Goal: Task Accomplishment & Management: Manage account settings

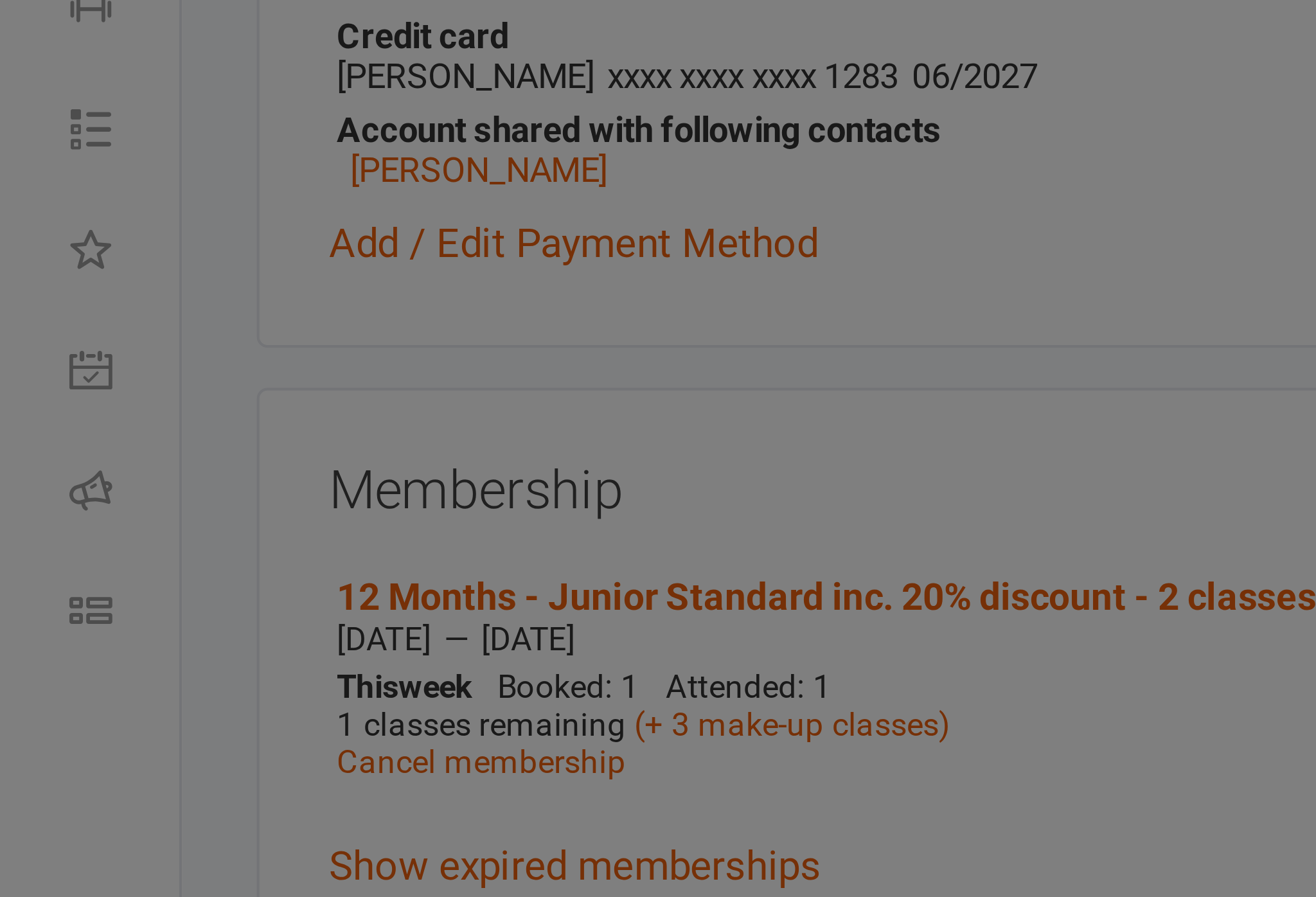
click at [71, 83] on div "Your Clubworx session has expired Your session has expired. Please sign in to c…" at bounding box center [658, 448] width 1316 height 897
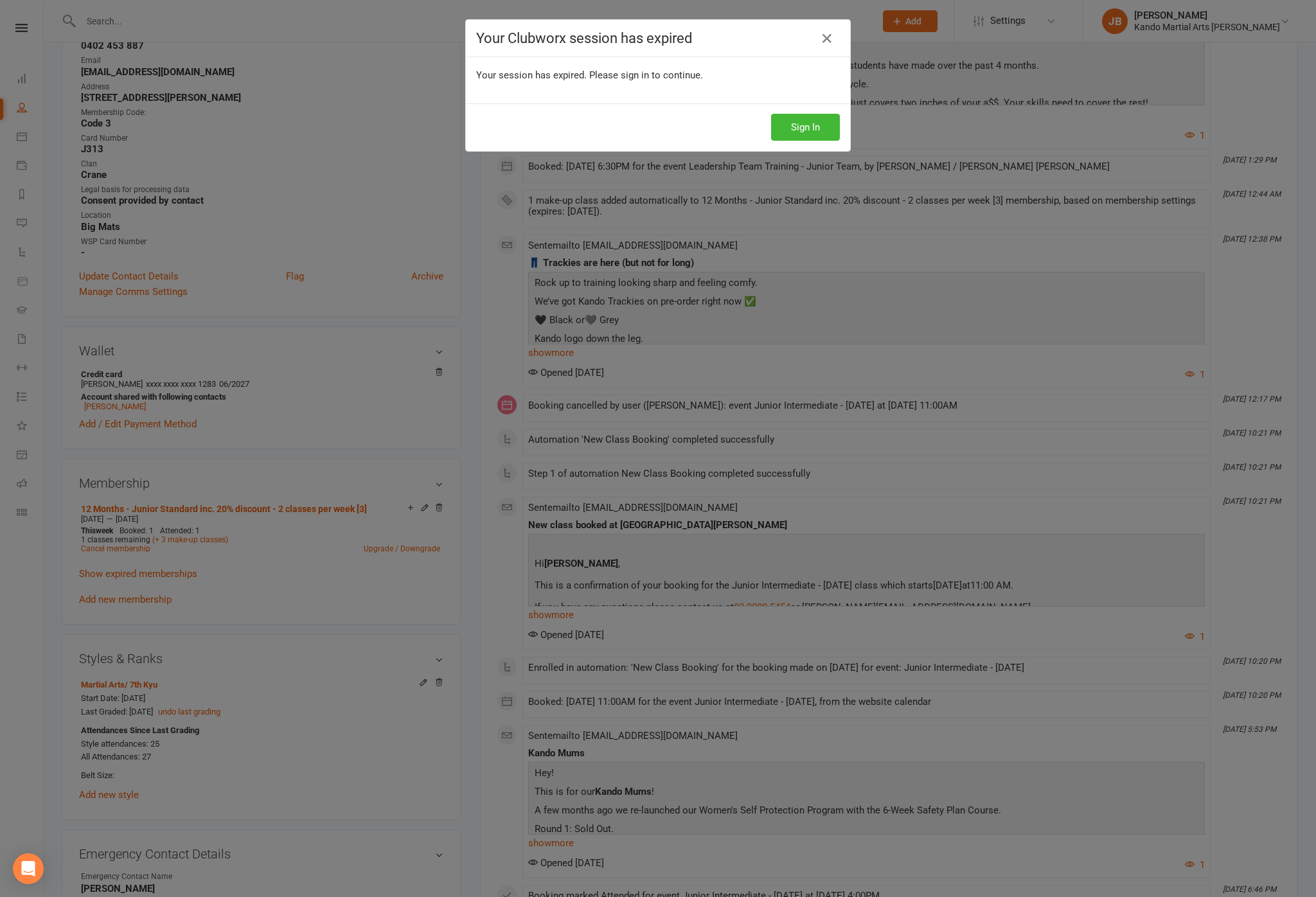
click at [824, 41] on icon at bounding box center [827, 38] width 15 height 15
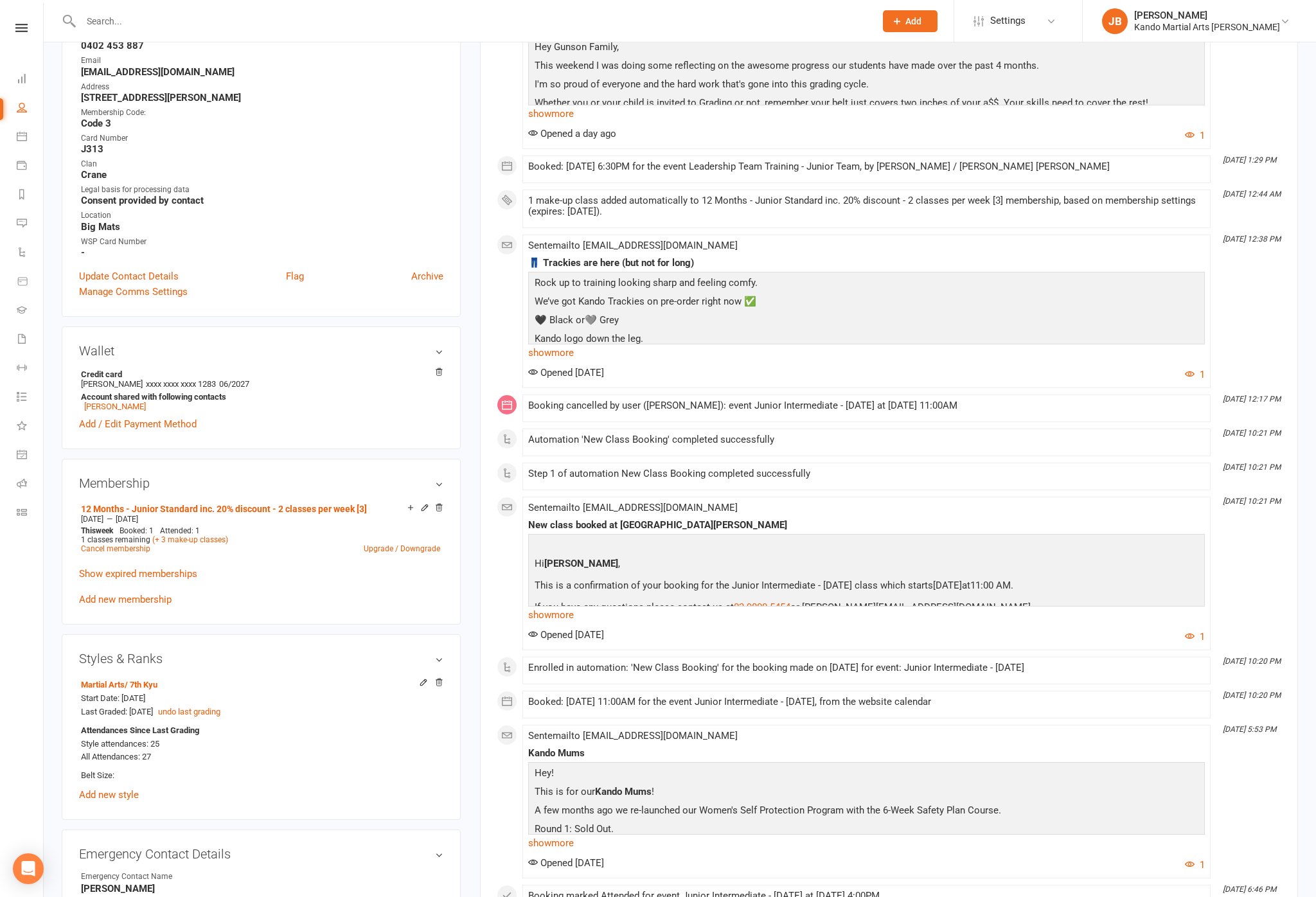
click at [30, 11] on nav "Clubworx Dashboard People Calendar Payments Reports Messages Automations Produc…" at bounding box center [22, 452] width 43 height 897
click at [36, 26] on link at bounding box center [22, 28] width 43 height 8
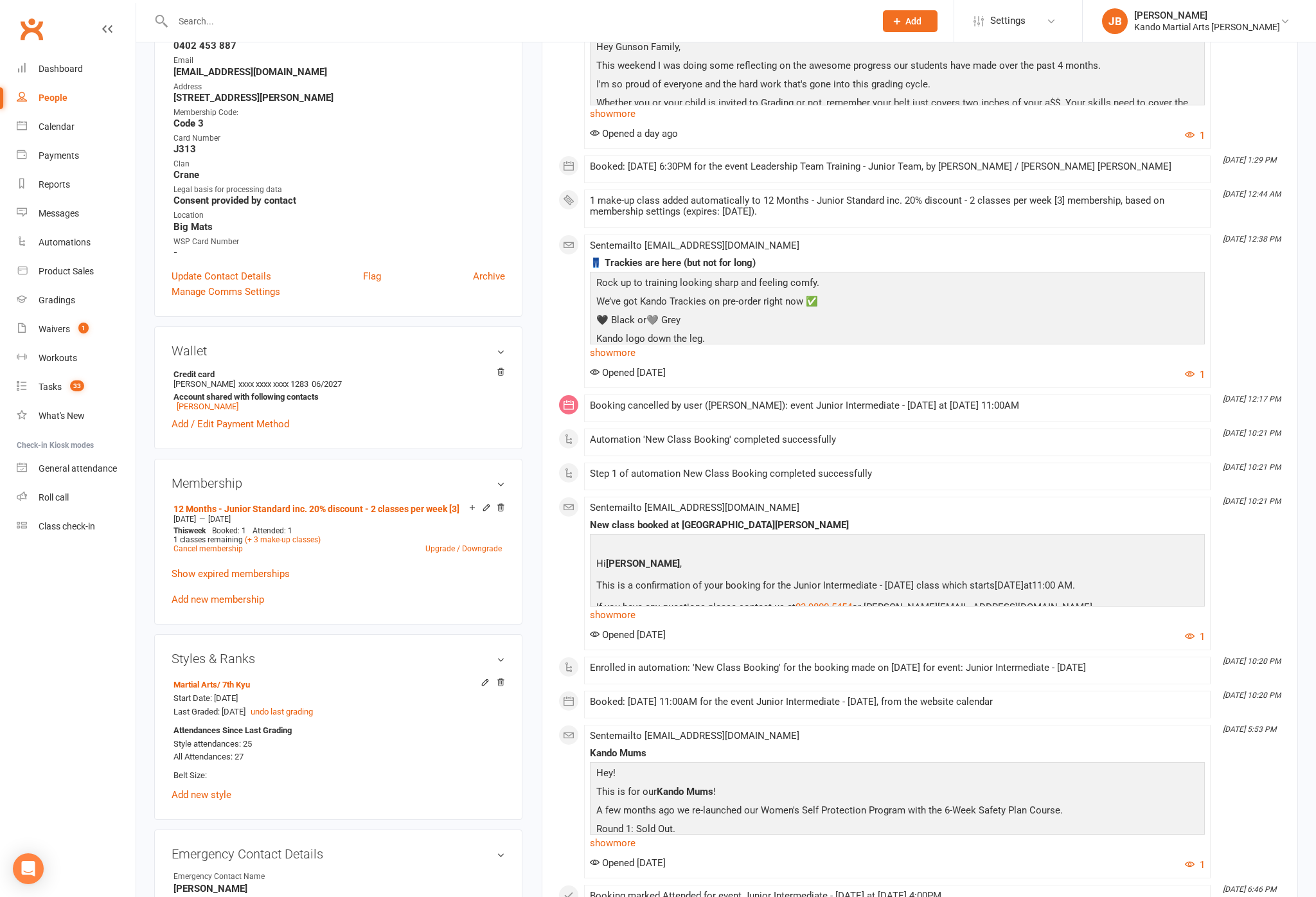
click at [70, 186] on div "Reports" at bounding box center [54, 184] width 31 height 10
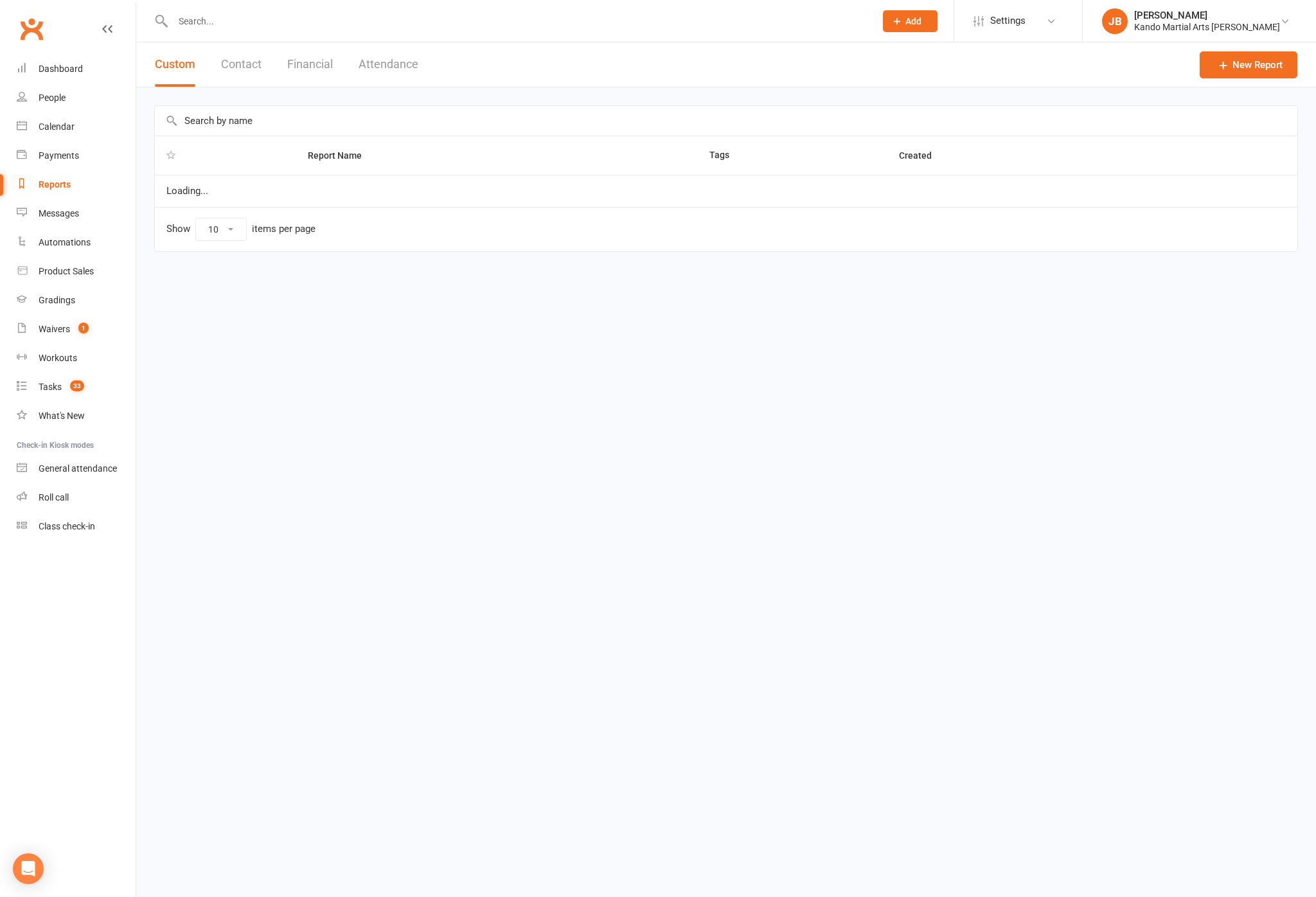
select select "100"
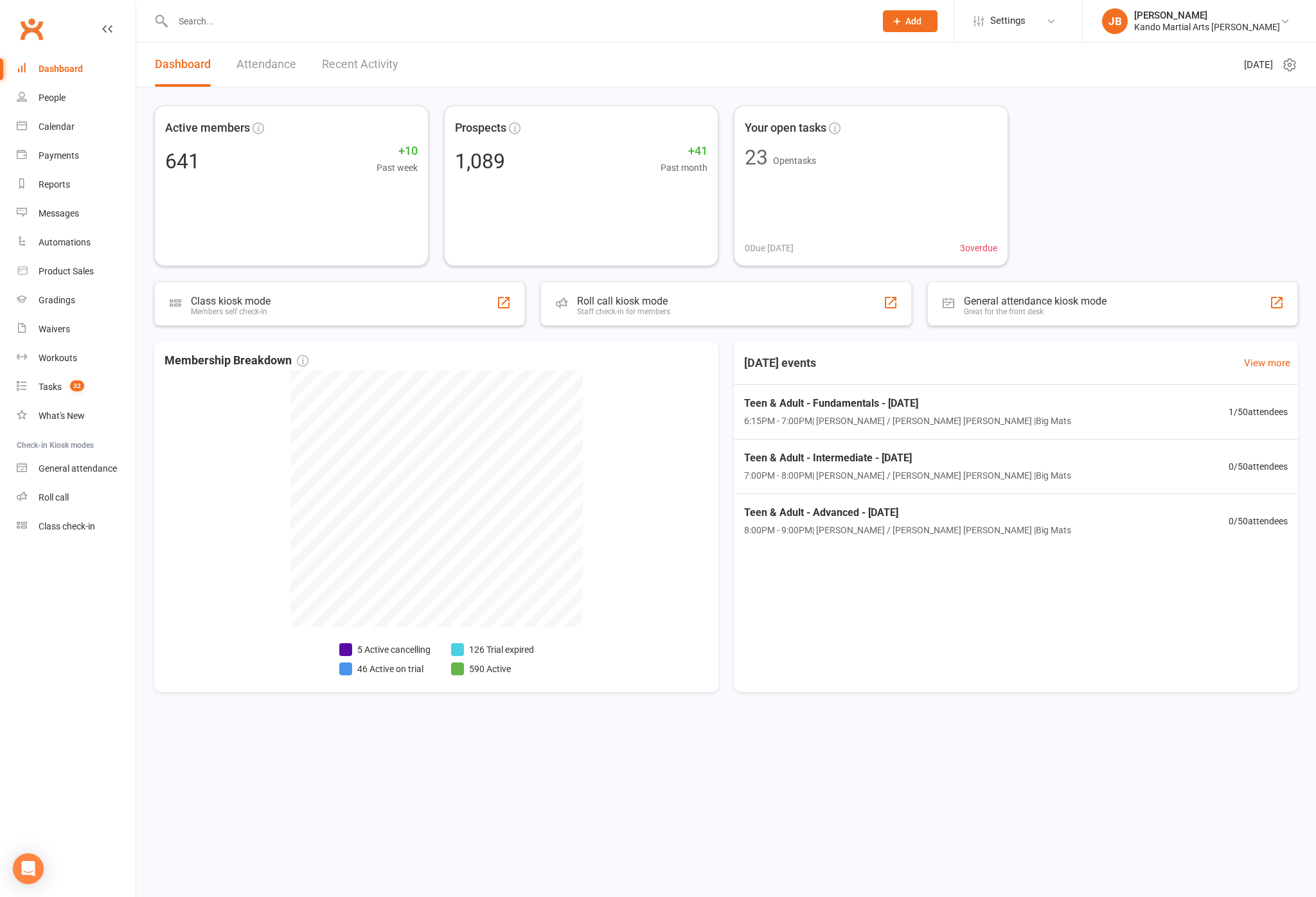
click at [92, 187] on link "Reports" at bounding box center [76, 184] width 119 height 29
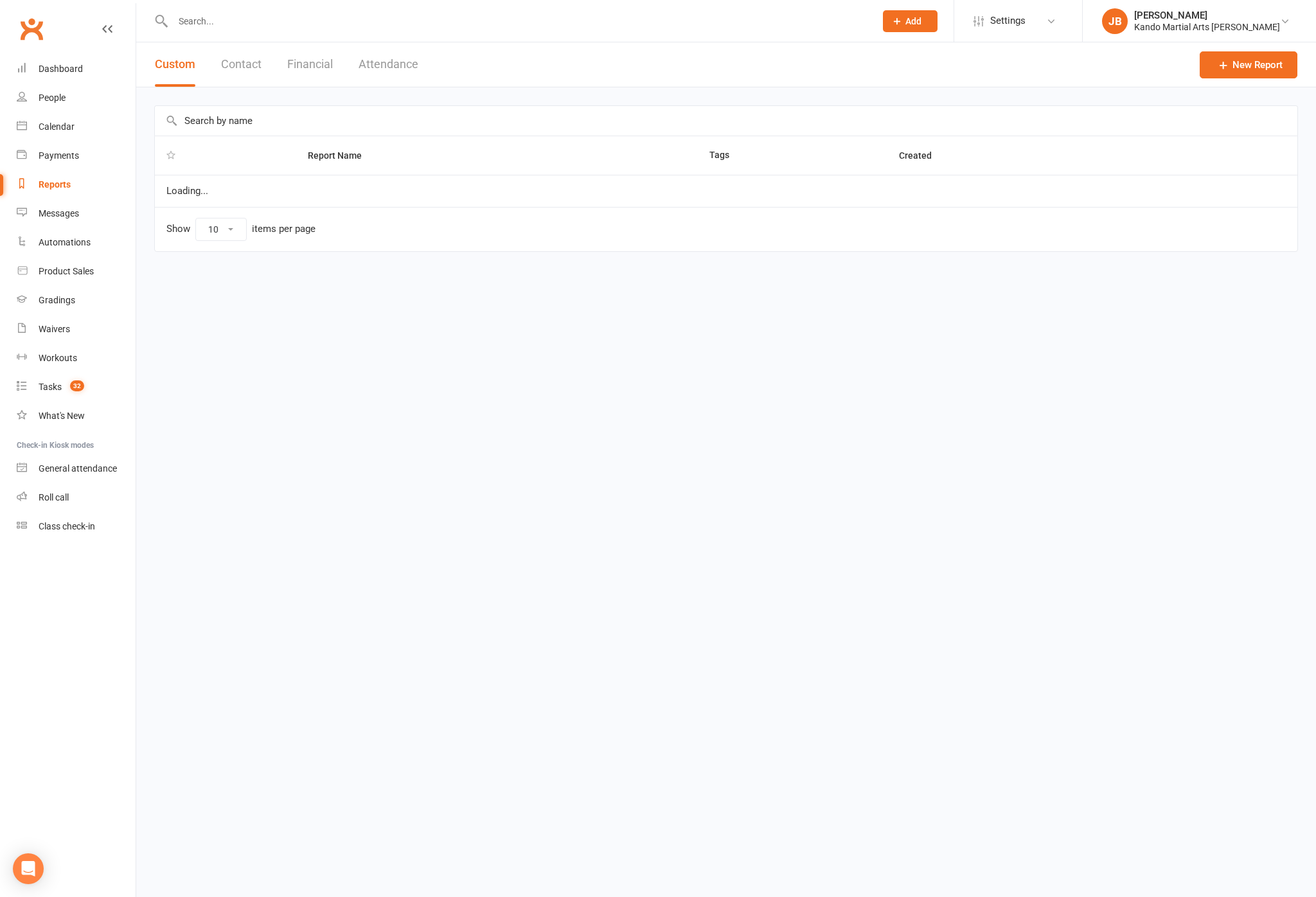
select select "100"
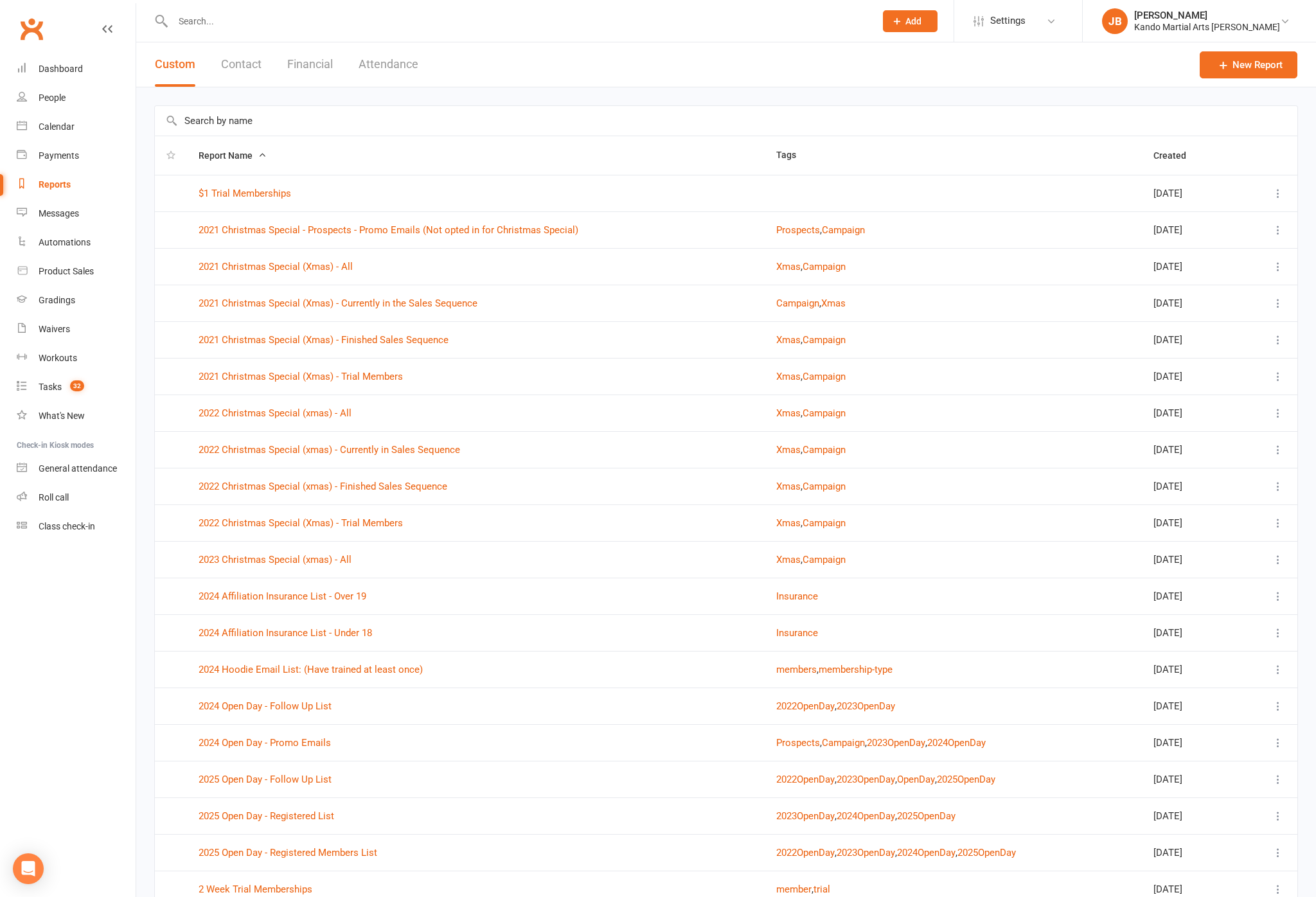
click at [1059, 119] on input "text" at bounding box center [726, 121] width 1142 height 29
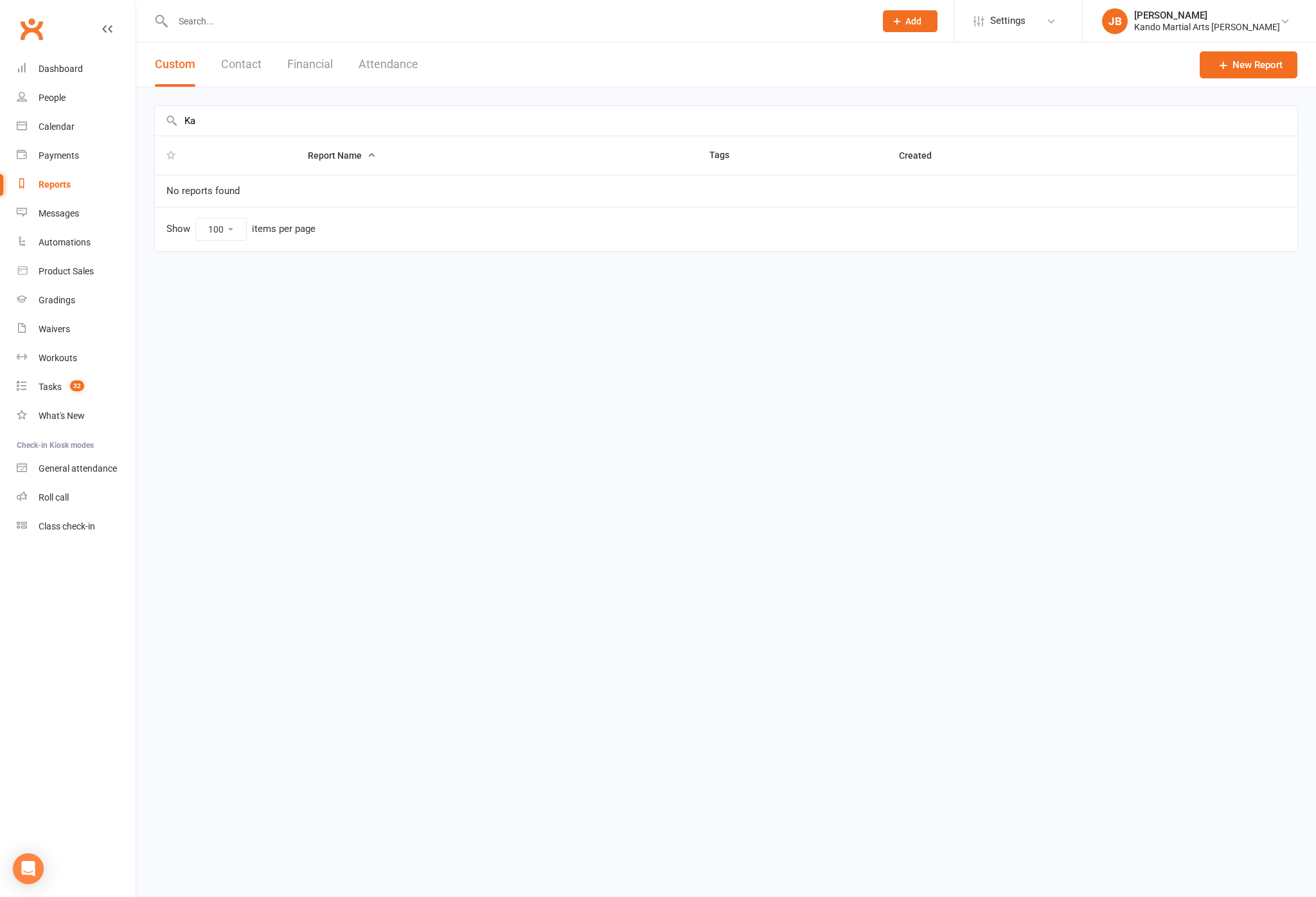
type input "K"
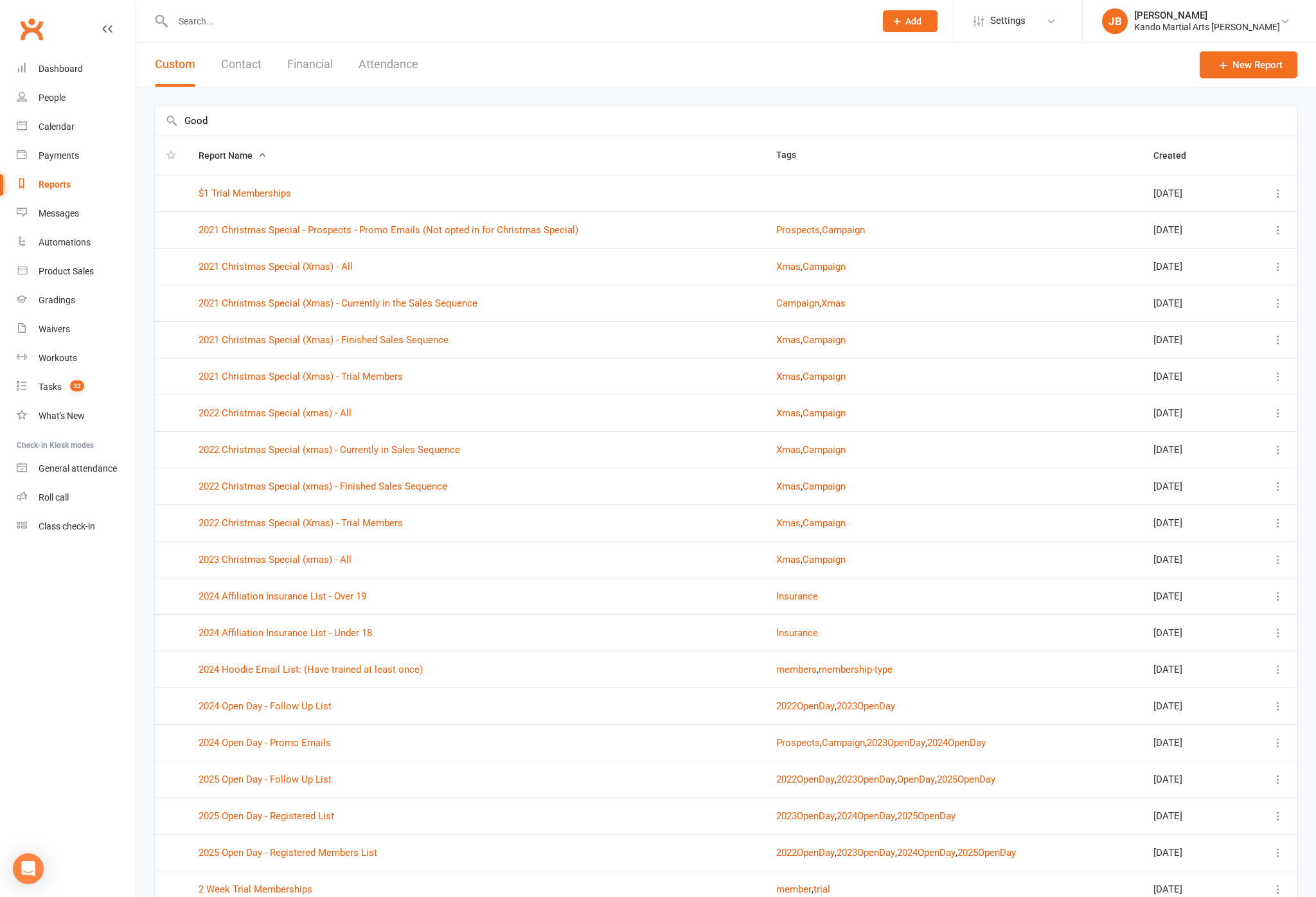
type input "Good"
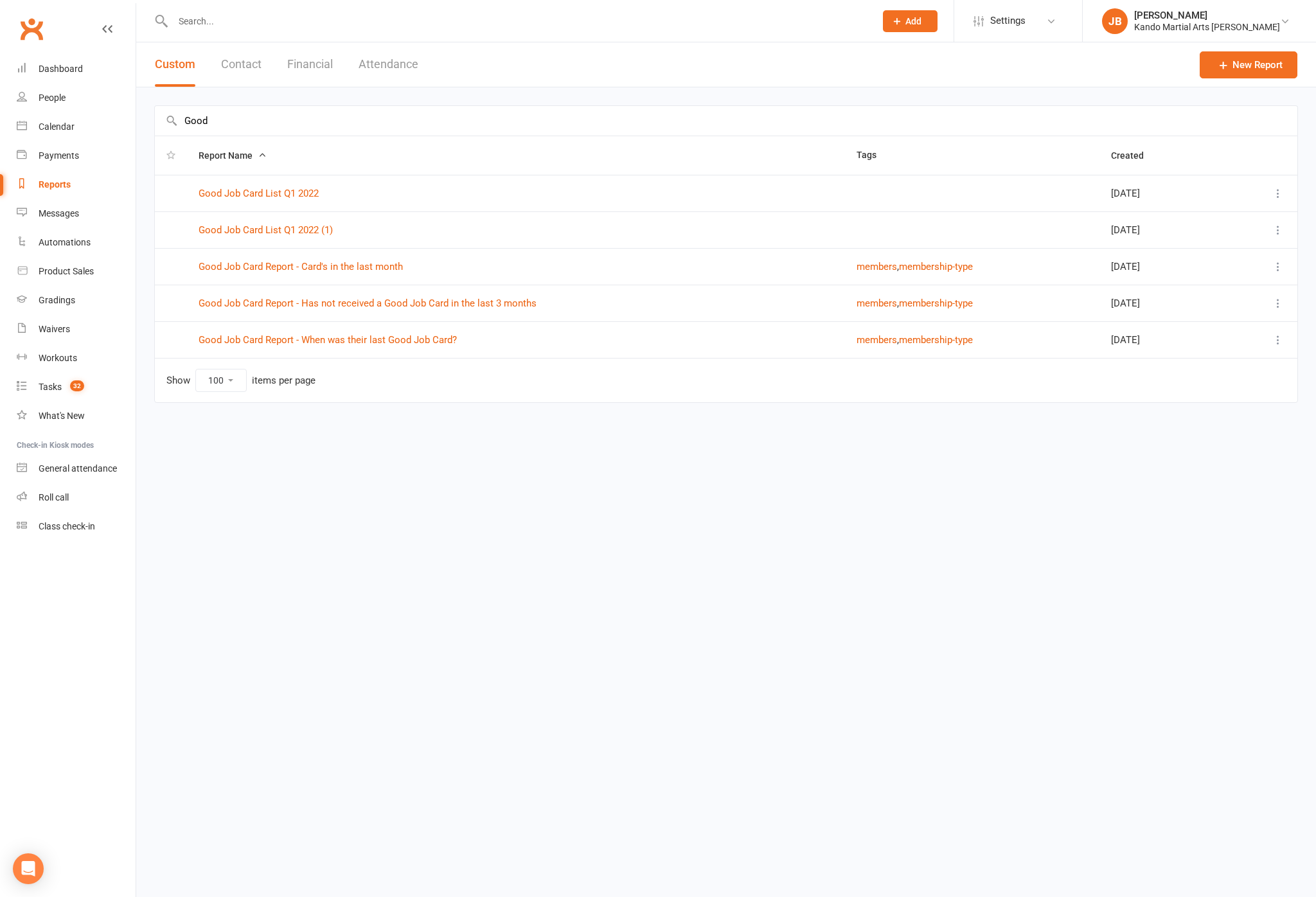
click at [455, 302] on link "Good Job Card Report - Has not received a Good Job Card in the last 3 months" at bounding box center [367, 303] width 338 height 12
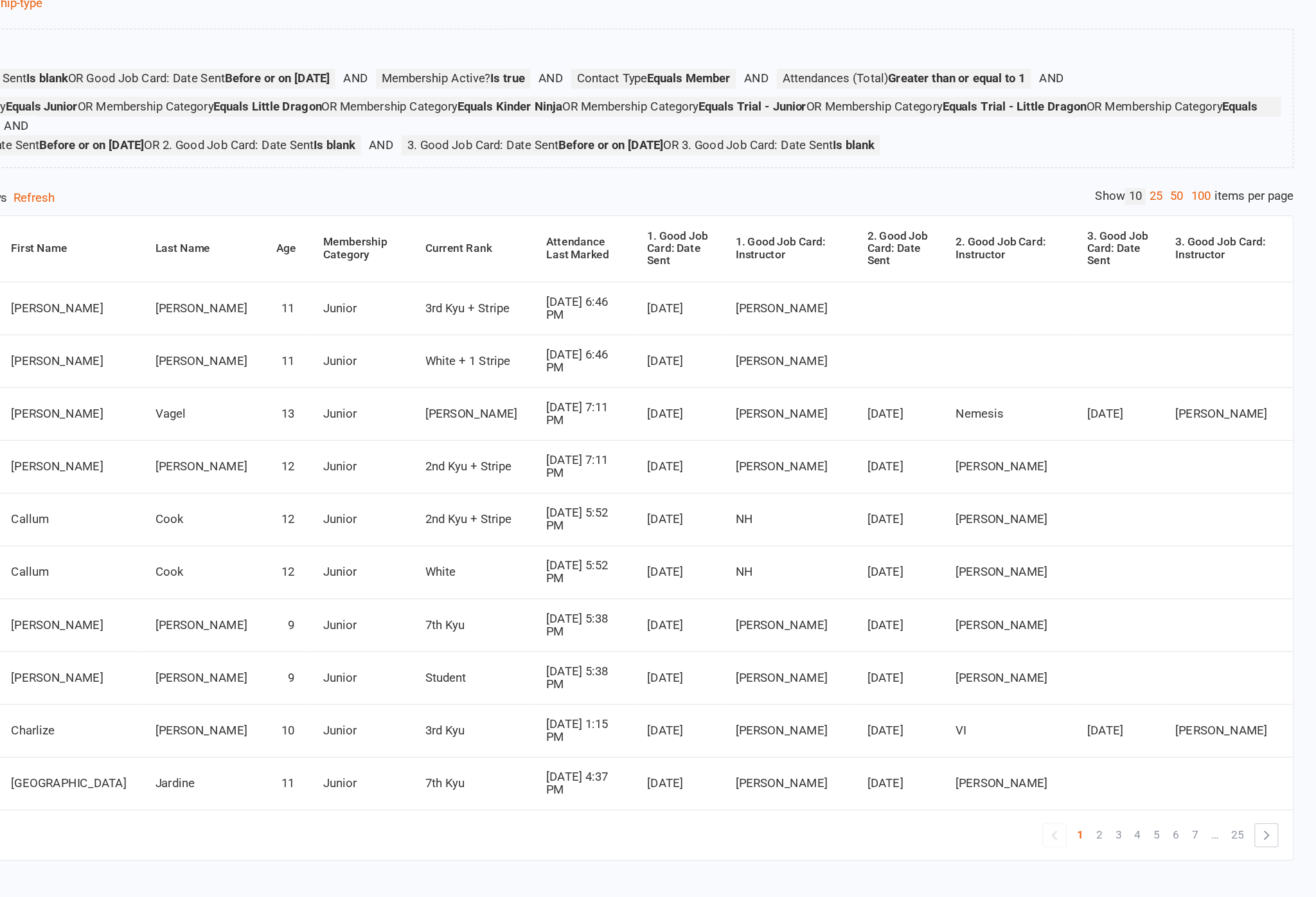
click at [1212, 281] on link "100" at bounding box center [1223, 287] width 22 height 13
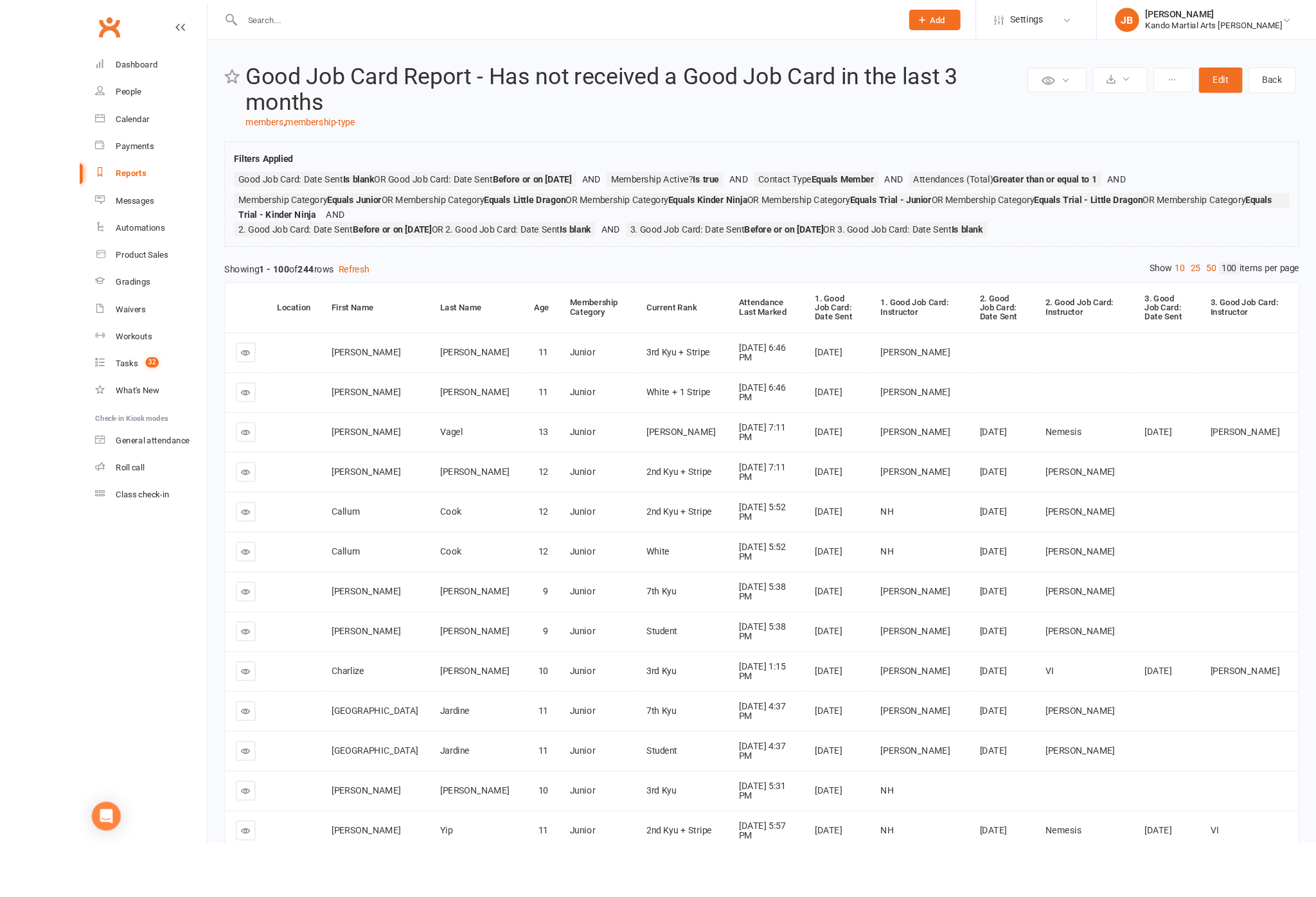
scroll to position [43, 0]
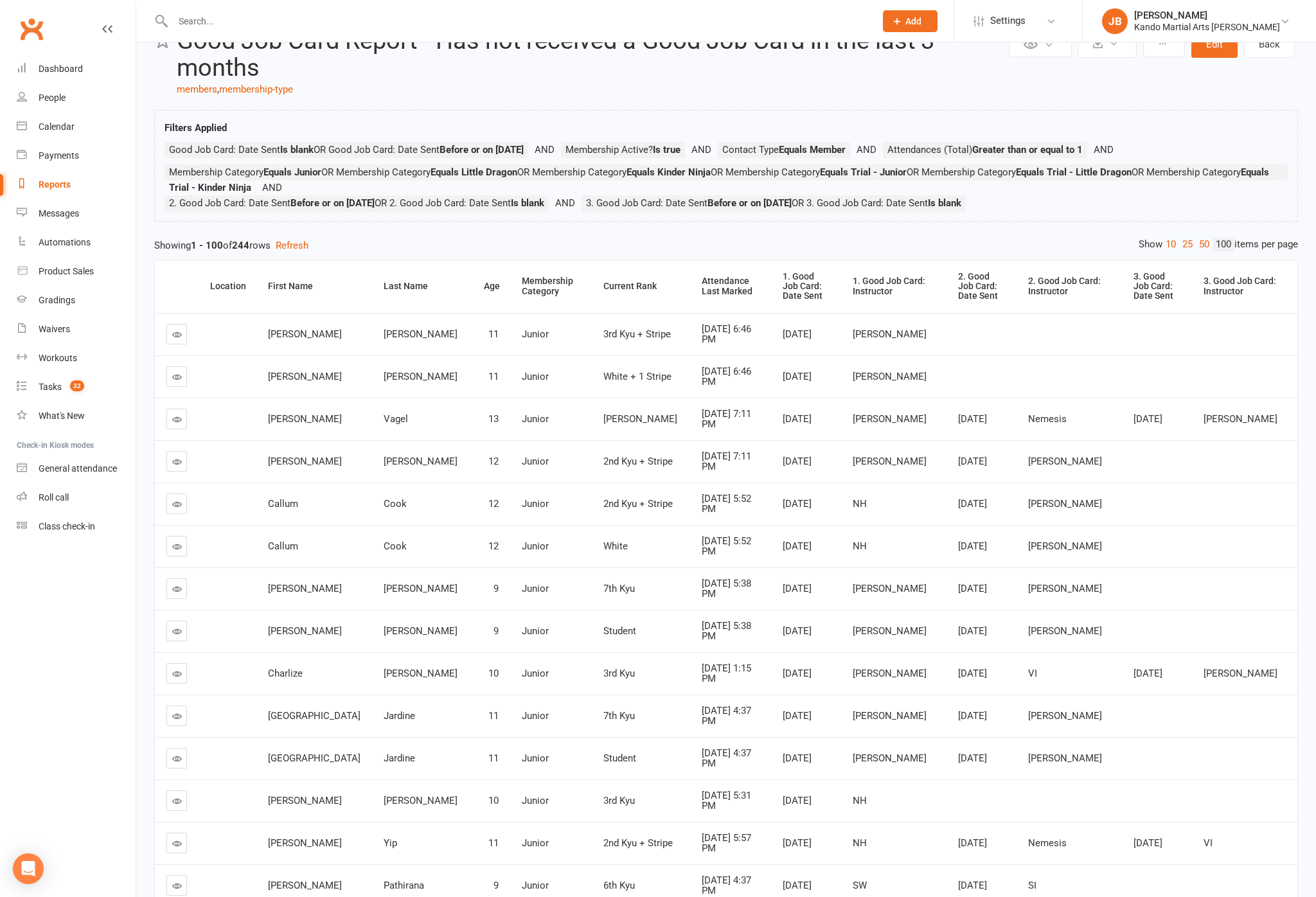
click at [771, 293] on th "1. Good Job Card: Date Sent" at bounding box center [806, 286] width 70 height 52
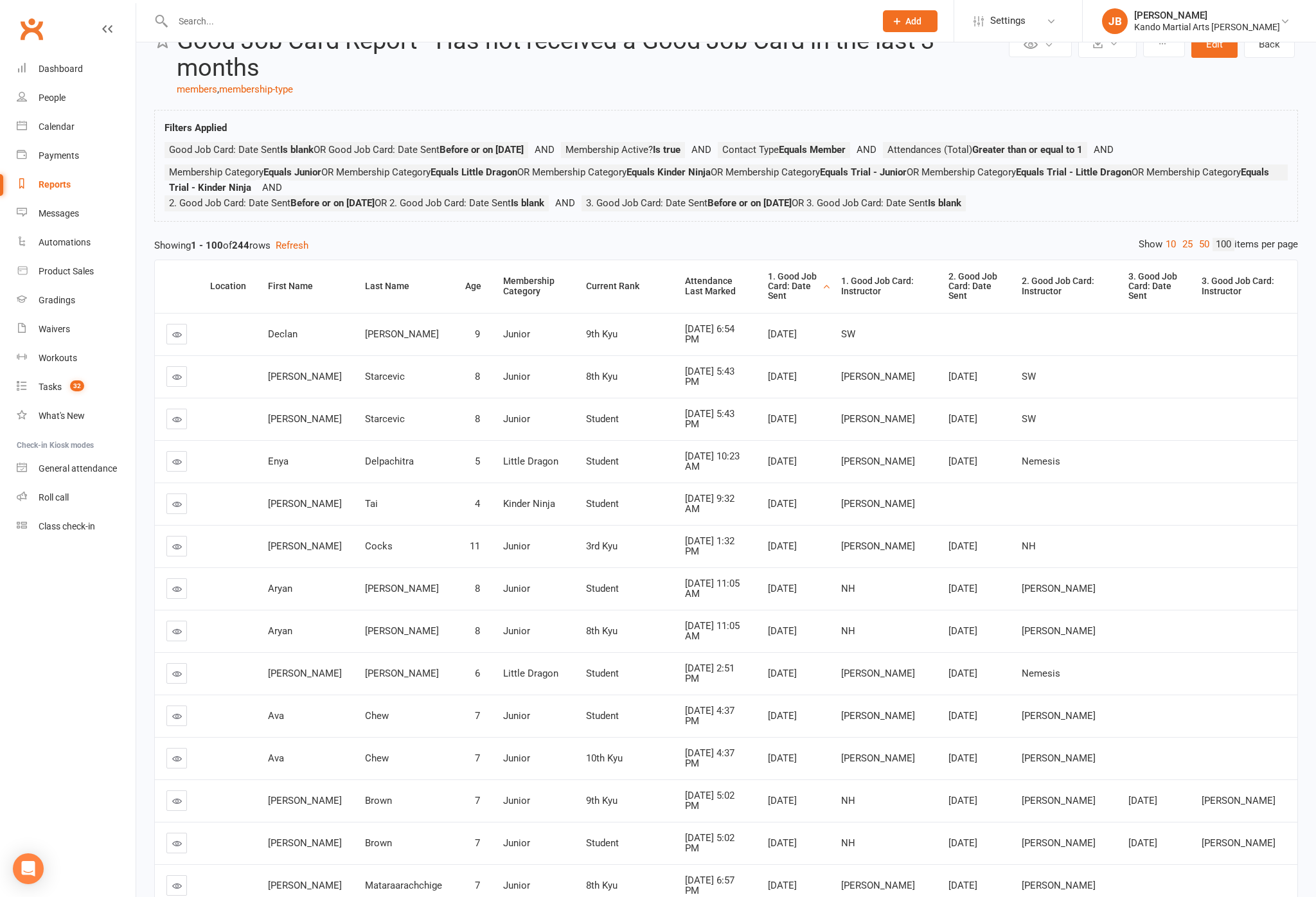
click at [685, 296] on div "Attendance Last Marked" at bounding box center [715, 286] width 61 height 20
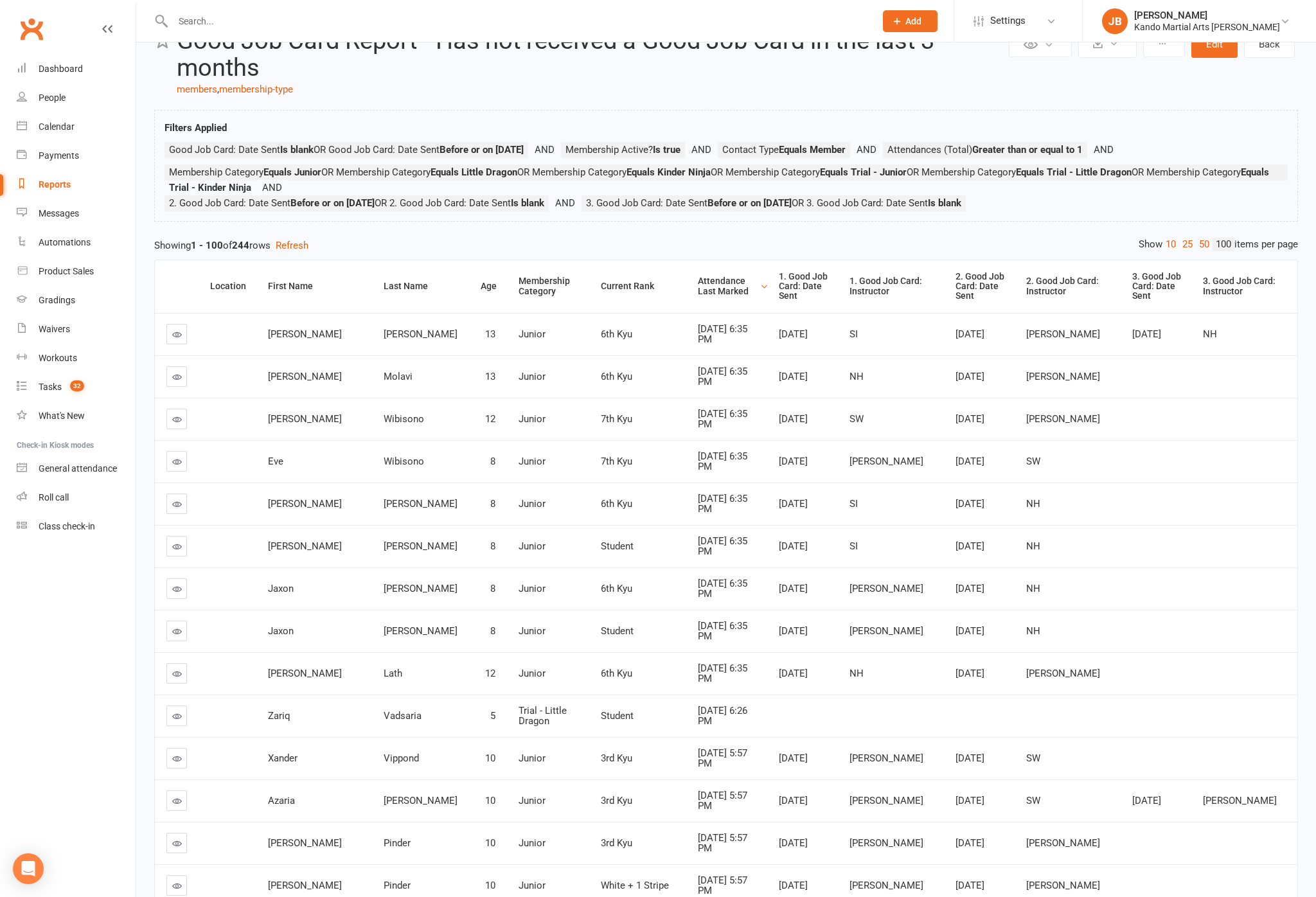
click at [698, 296] on div "Attendance Last Marked" at bounding box center [727, 286] width 59 height 20
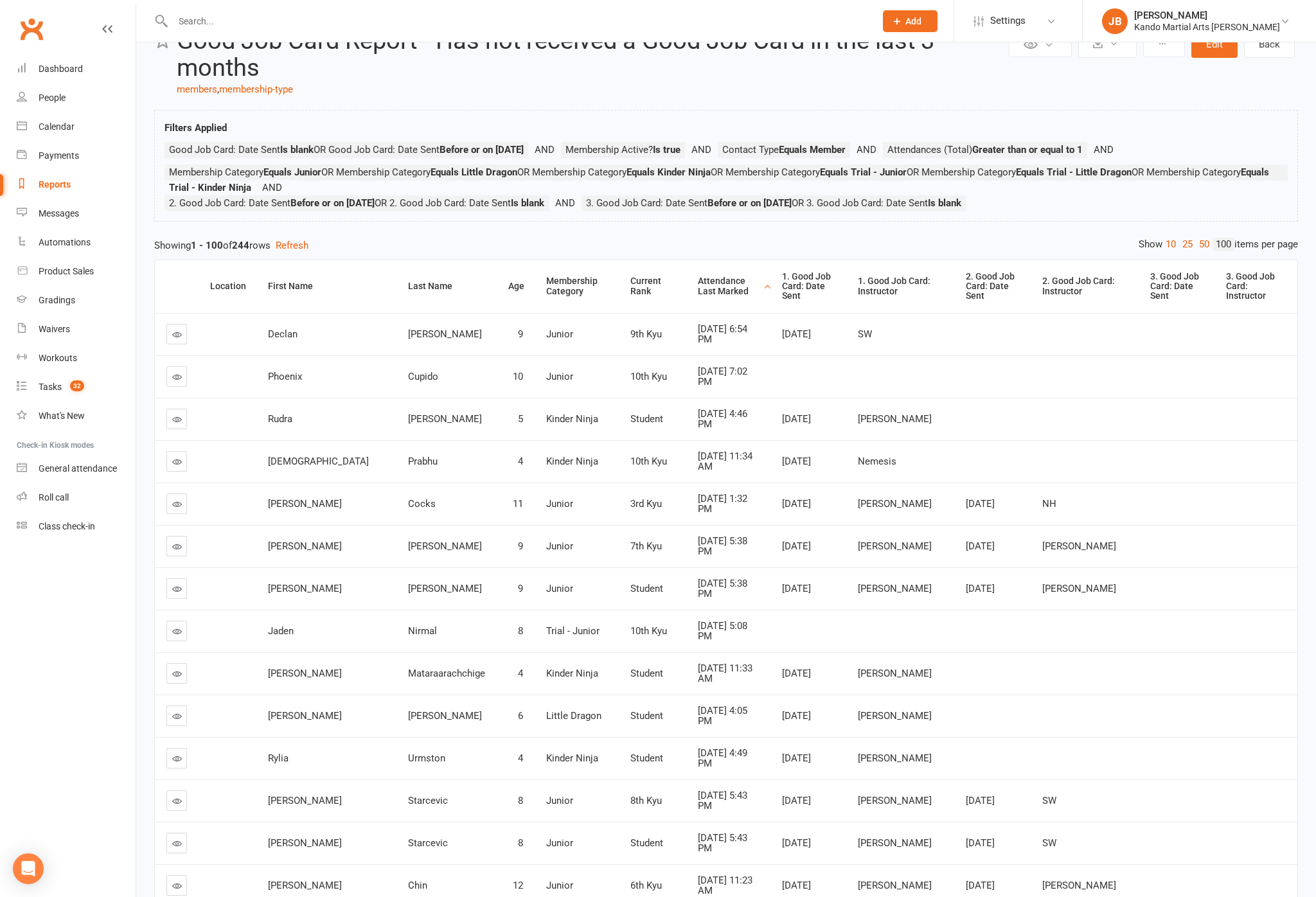
click at [686, 313] on th "Attendance Last Marked" at bounding box center [728, 286] width 84 height 52
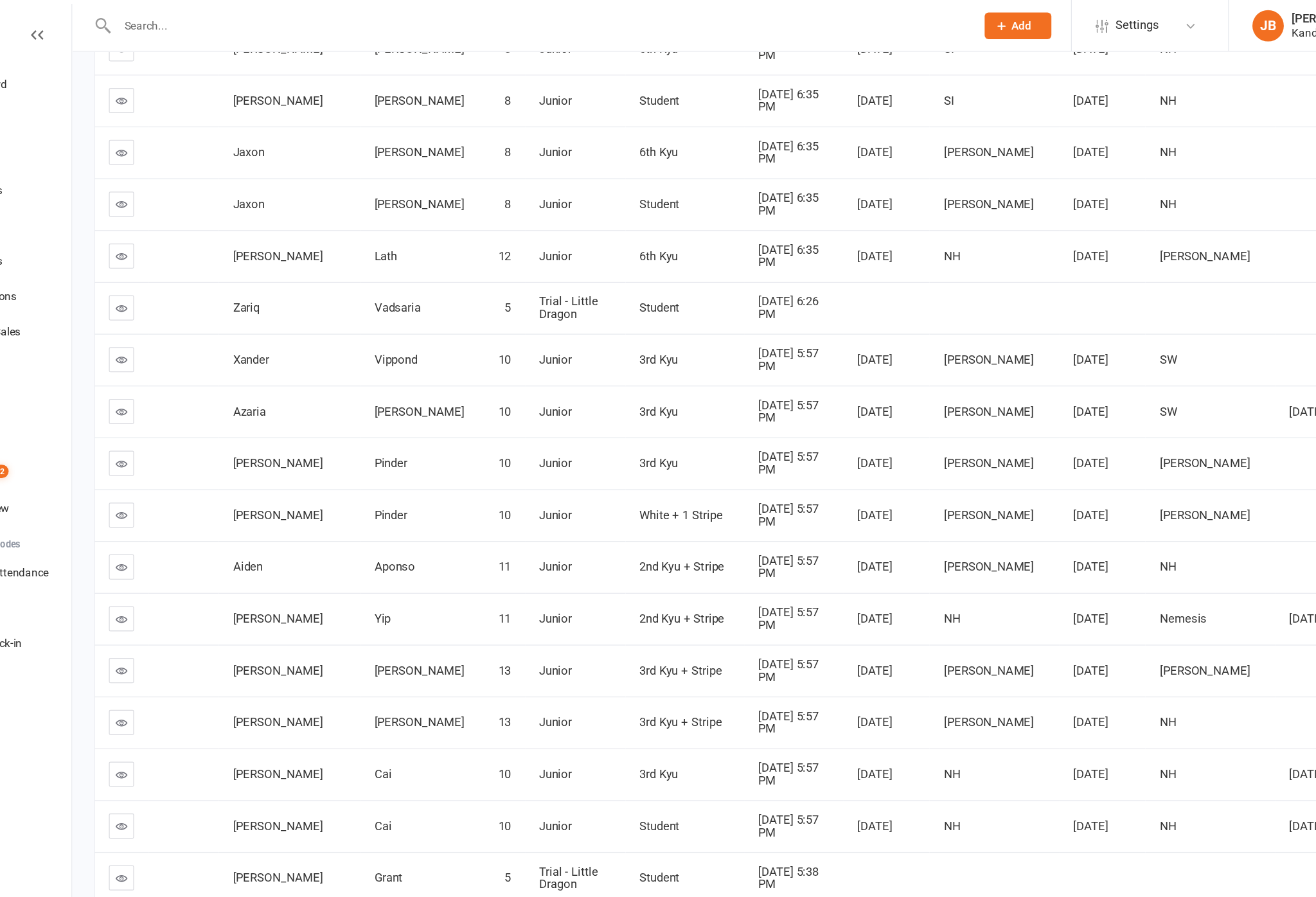
scroll to position [506, 0]
click at [167, 390] on link at bounding box center [176, 380] width 20 height 20
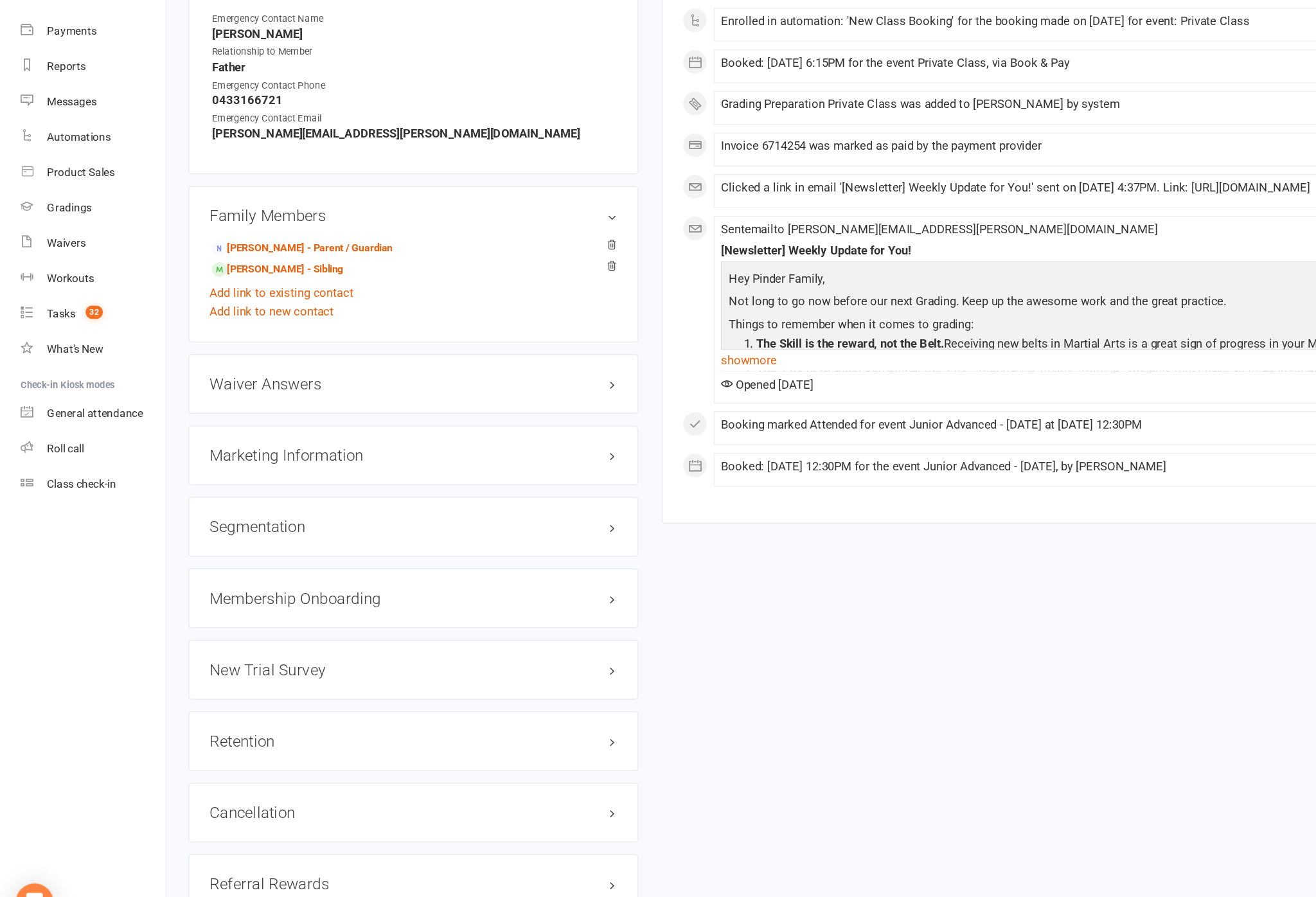
scroll to position [1279, 0]
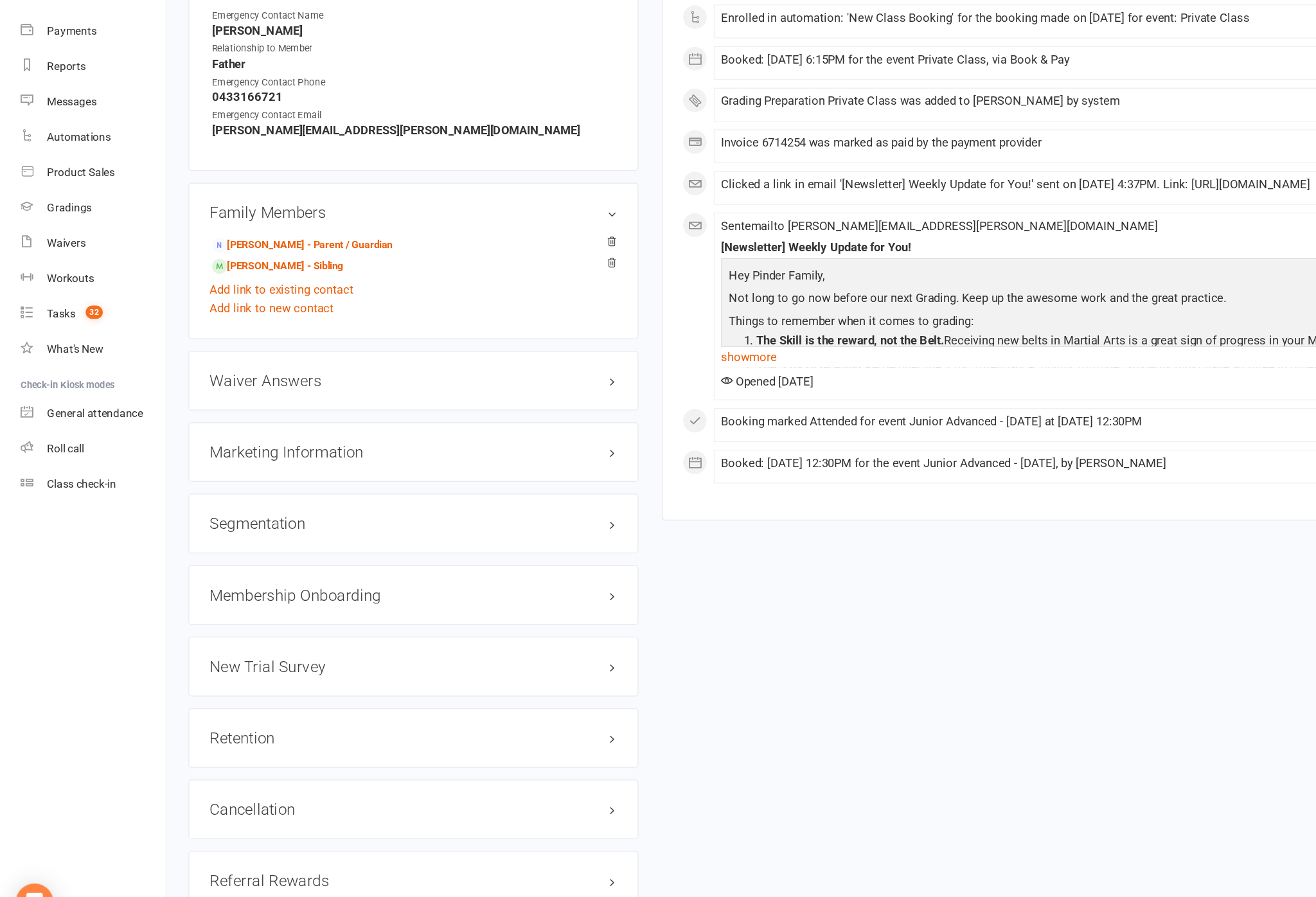
click at [461, 728] on h3 "Retention edit" at bounding box center [338, 735] width 334 height 14
click at [0, 0] on link "edit" at bounding box center [0, 0] width 0 height 0
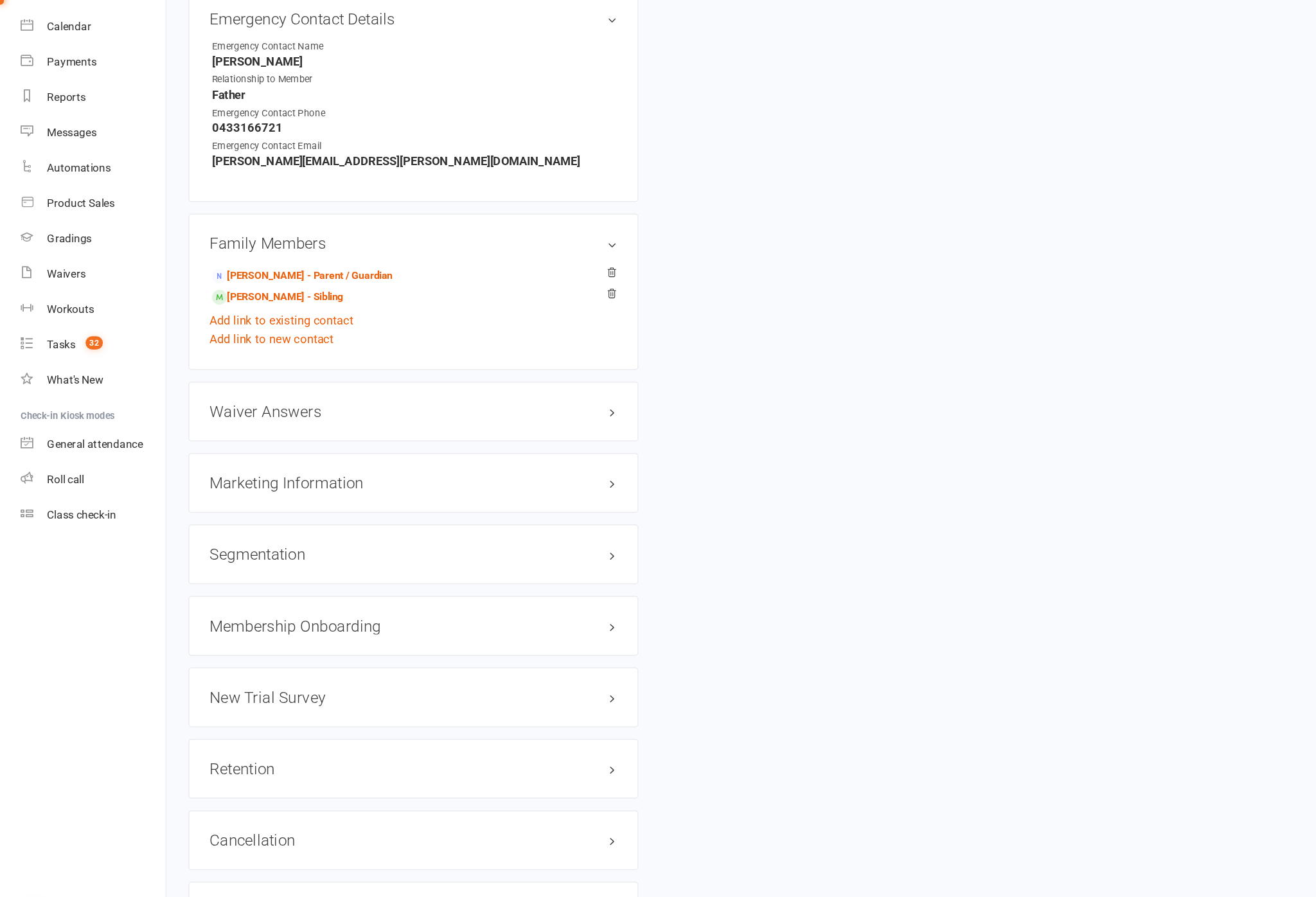
click at [469, 728] on h3 "Retention edit" at bounding box center [338, 735] width 334 height 14
click at [0, 0] on link "edit" at bounding box center [0, 0] width 0 height 0
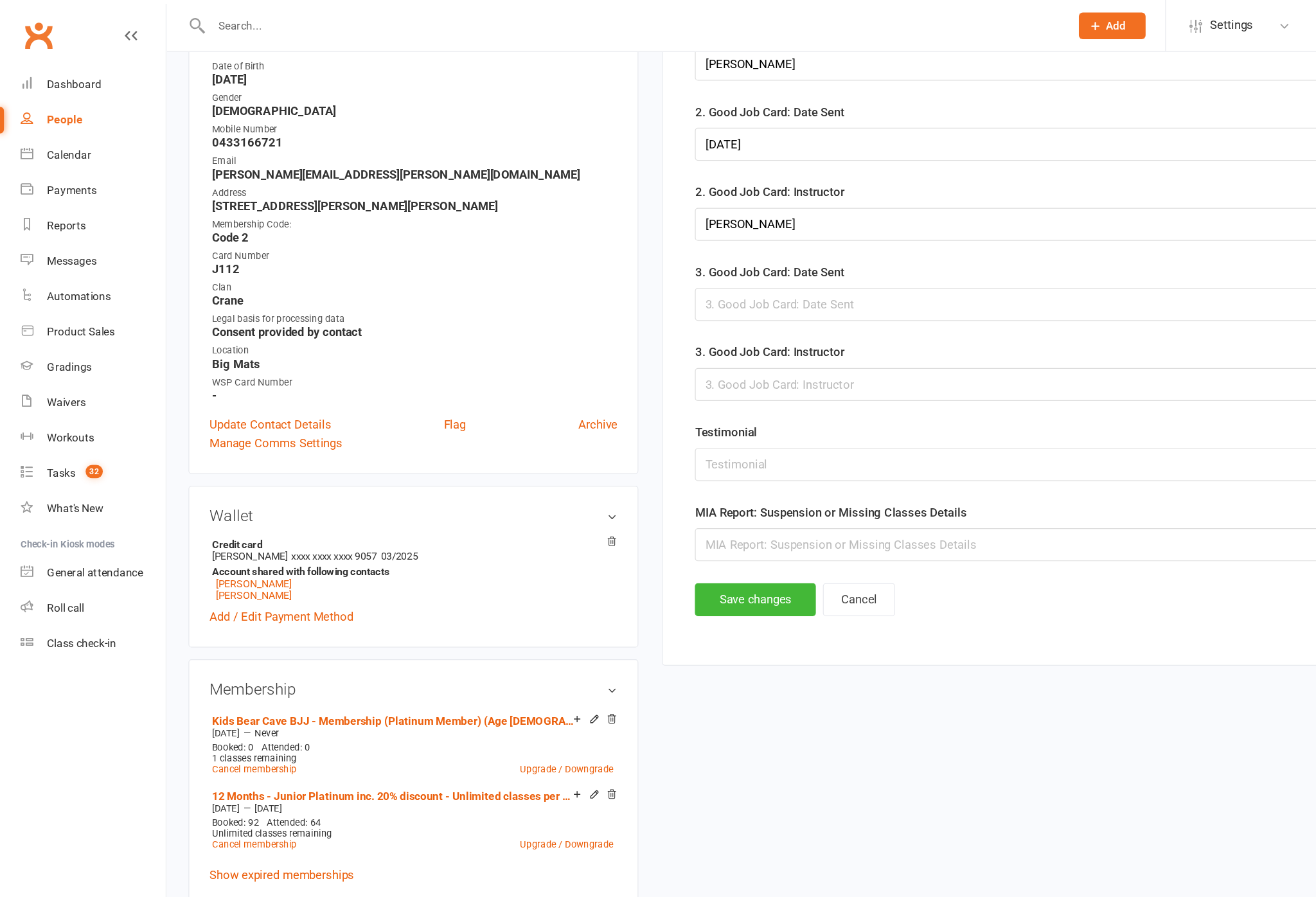
scroll to position [124, 0]
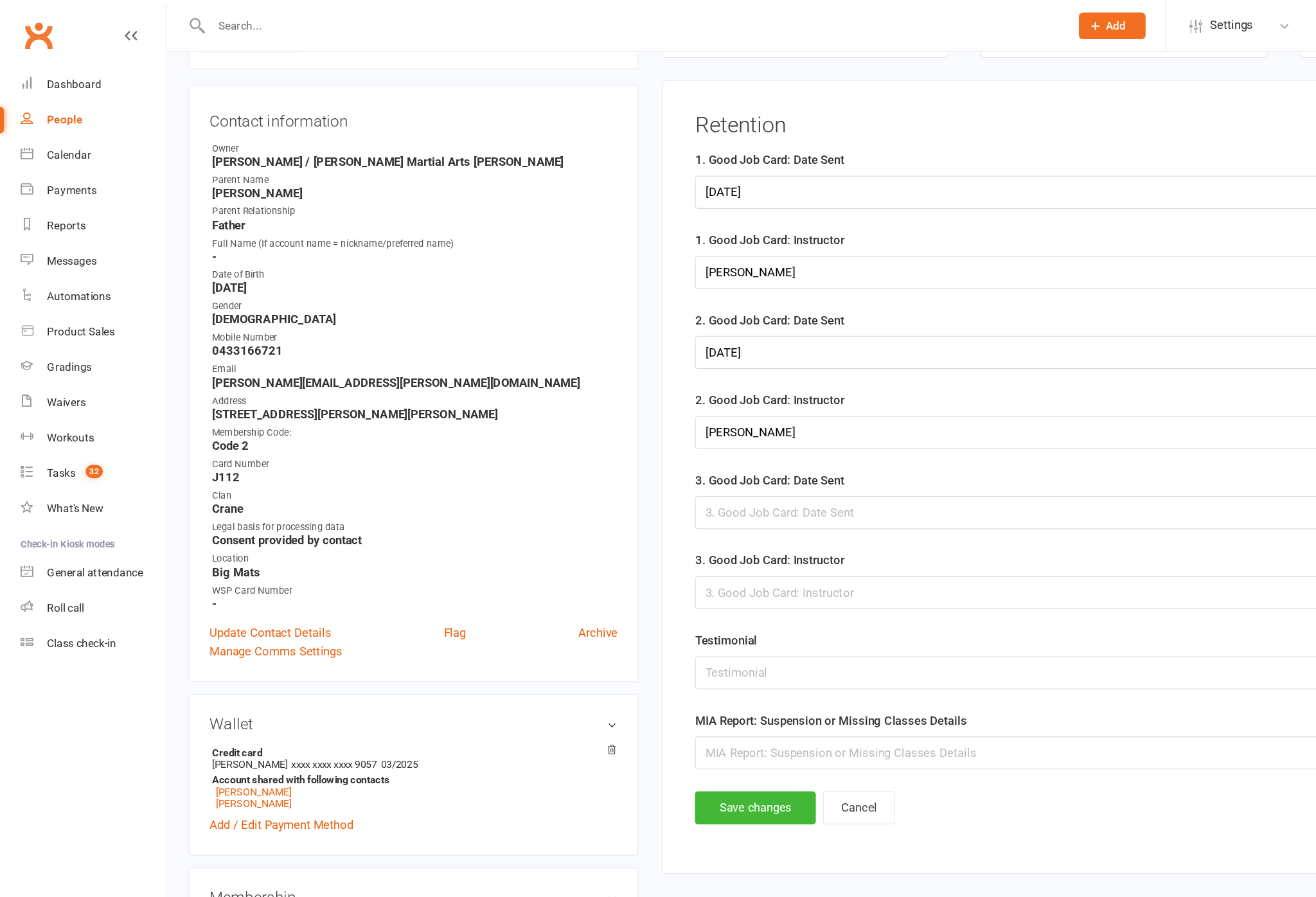
click at [648, 433] on div at bounding box center [920, 419] width 702 height 27
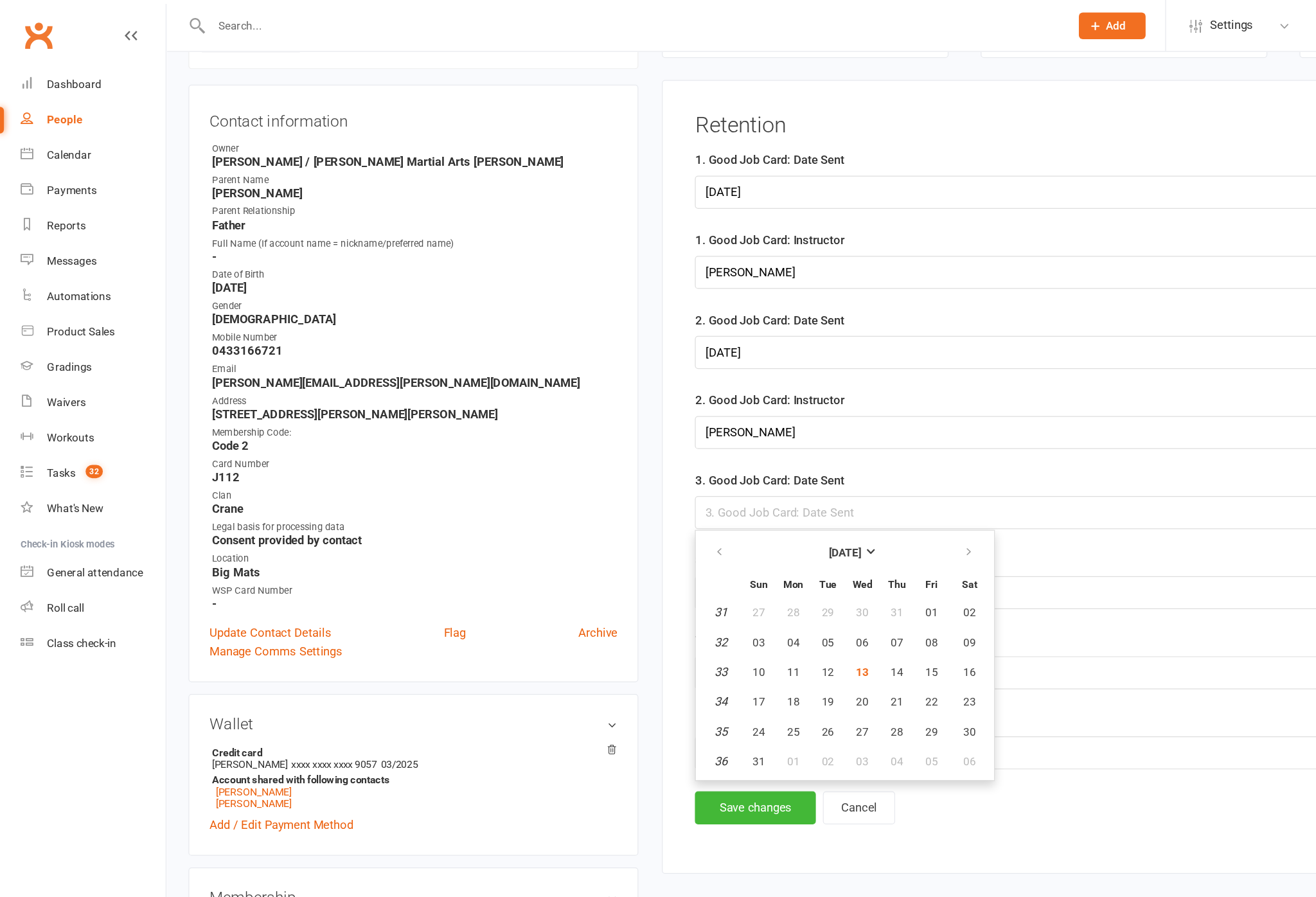
click at [711, 555] on span "13" at bounding box center [705, 550] width 10 height 10
type input "[DATE]"
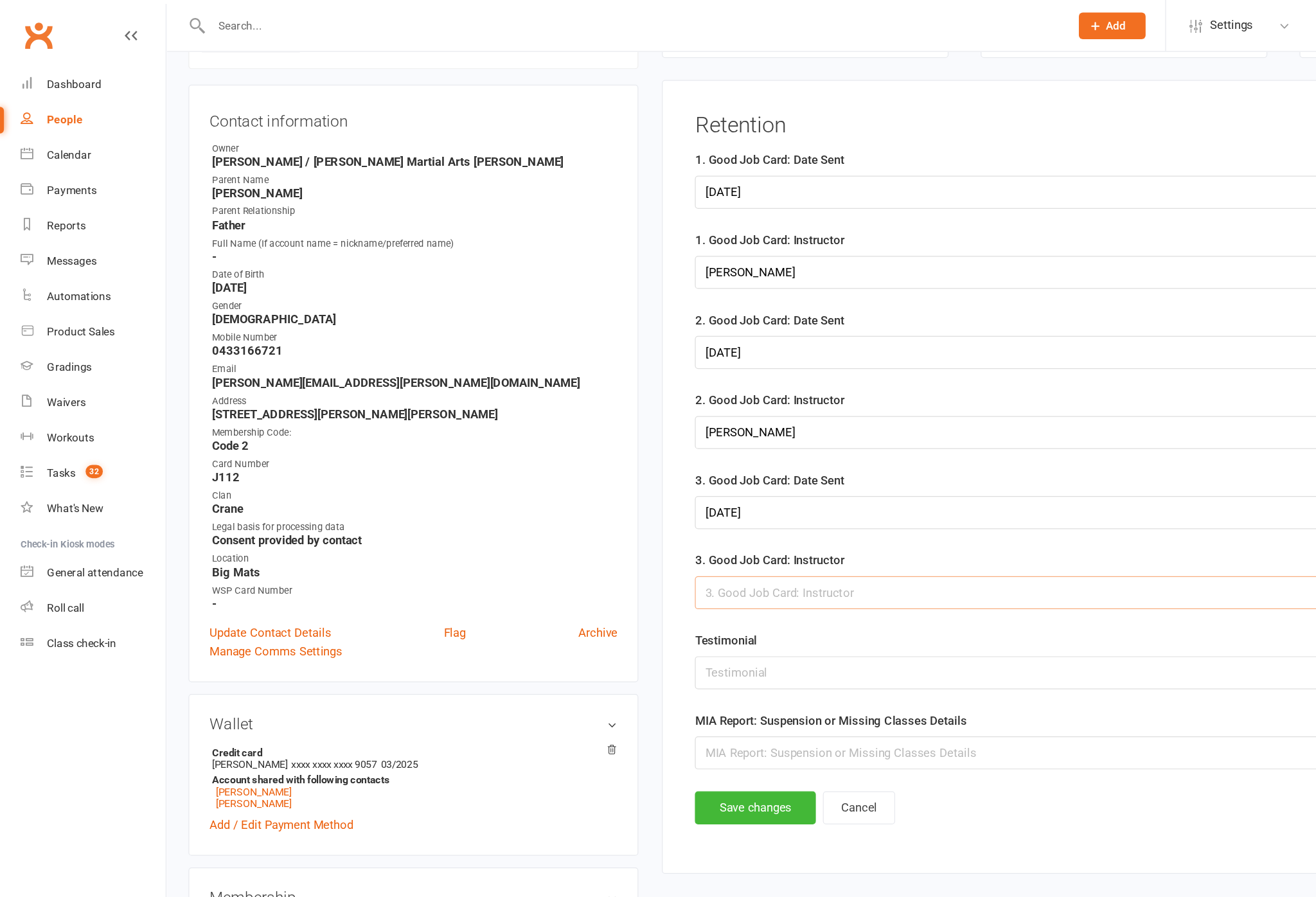
click at [634, 495] on input "text" at bounding box center [920, 485] width 702 height 27
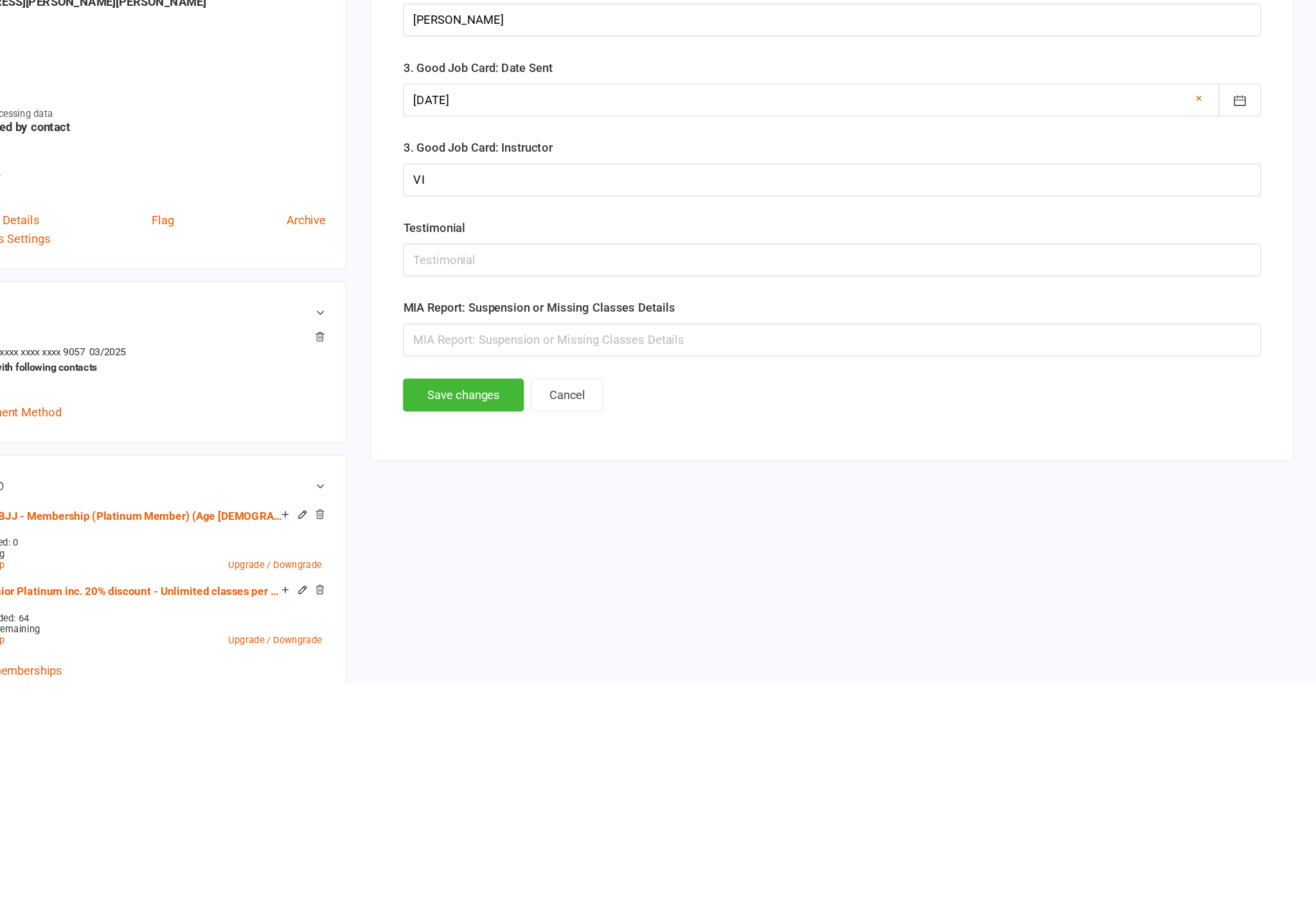
scroll to position [332, 0]
type input "VI"
click at [569, 439] on button "Save changes" at bounding box center [618, 453] width 99 height 27
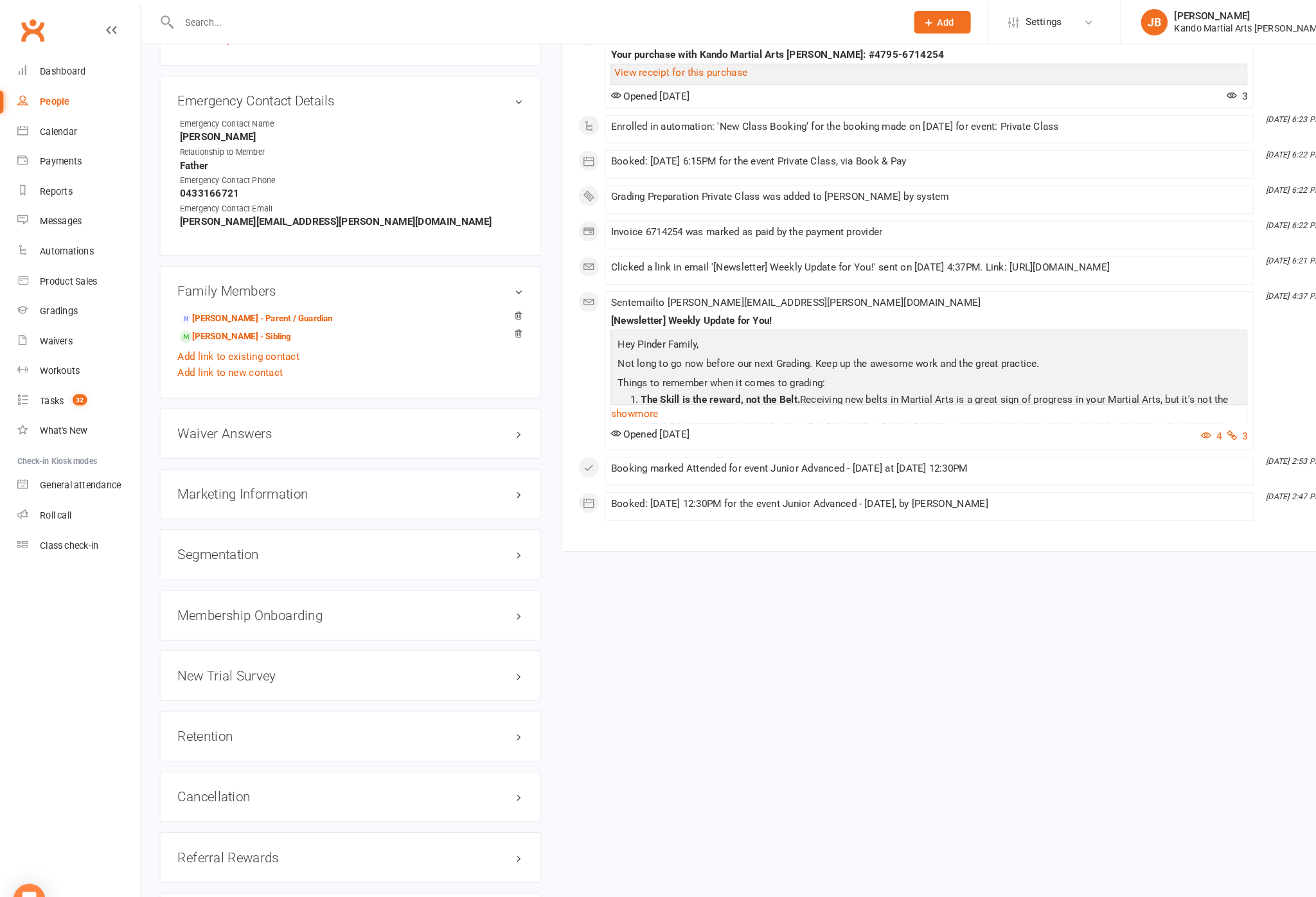
scroll to position [1311, 0]
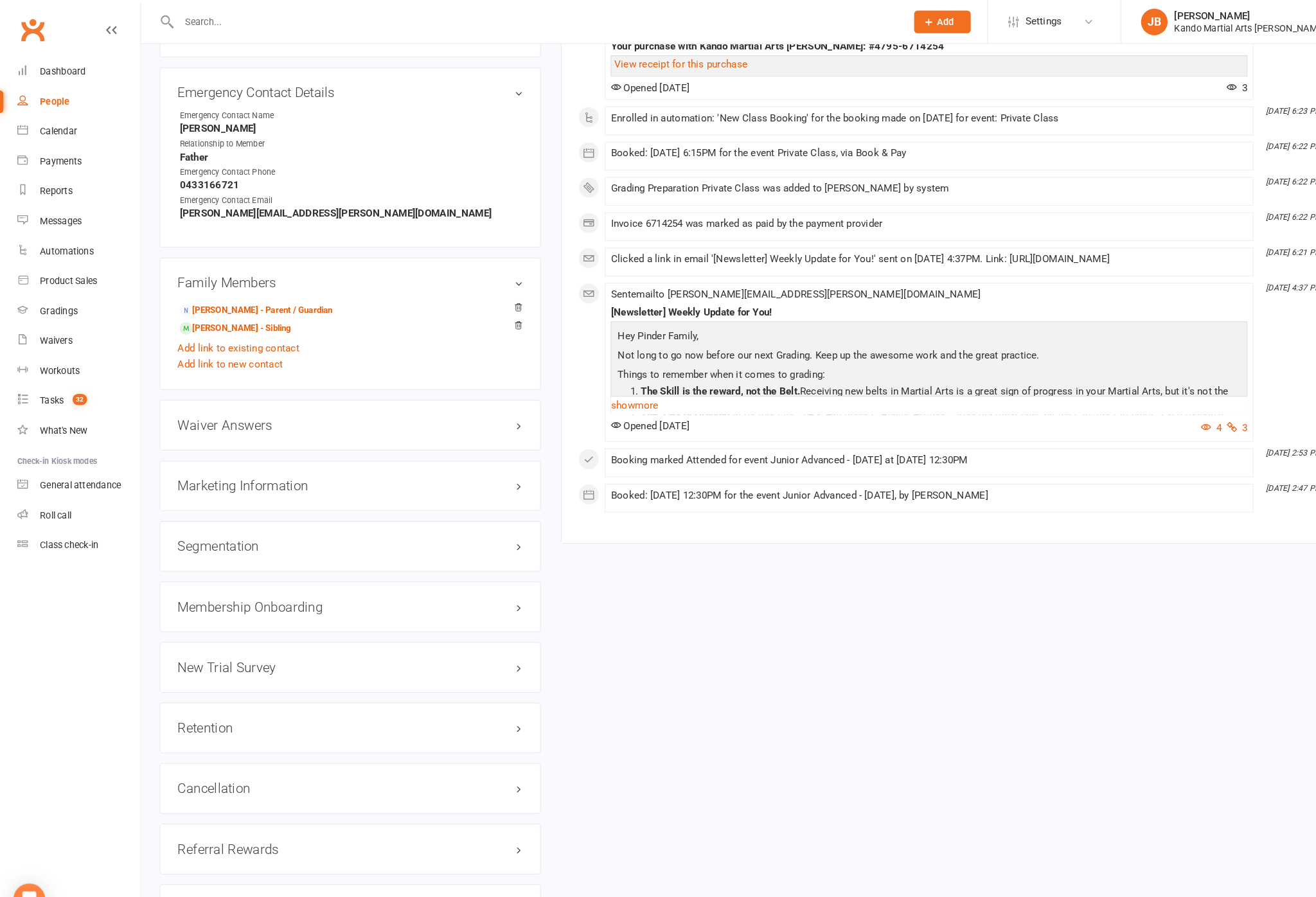
click at [516, 681] on div "Retention edit" at bounding box center [338, 703] width 368 height 49
click at [0, 0] on link "edit" at bounding box center [0, 0] width 0 height 0
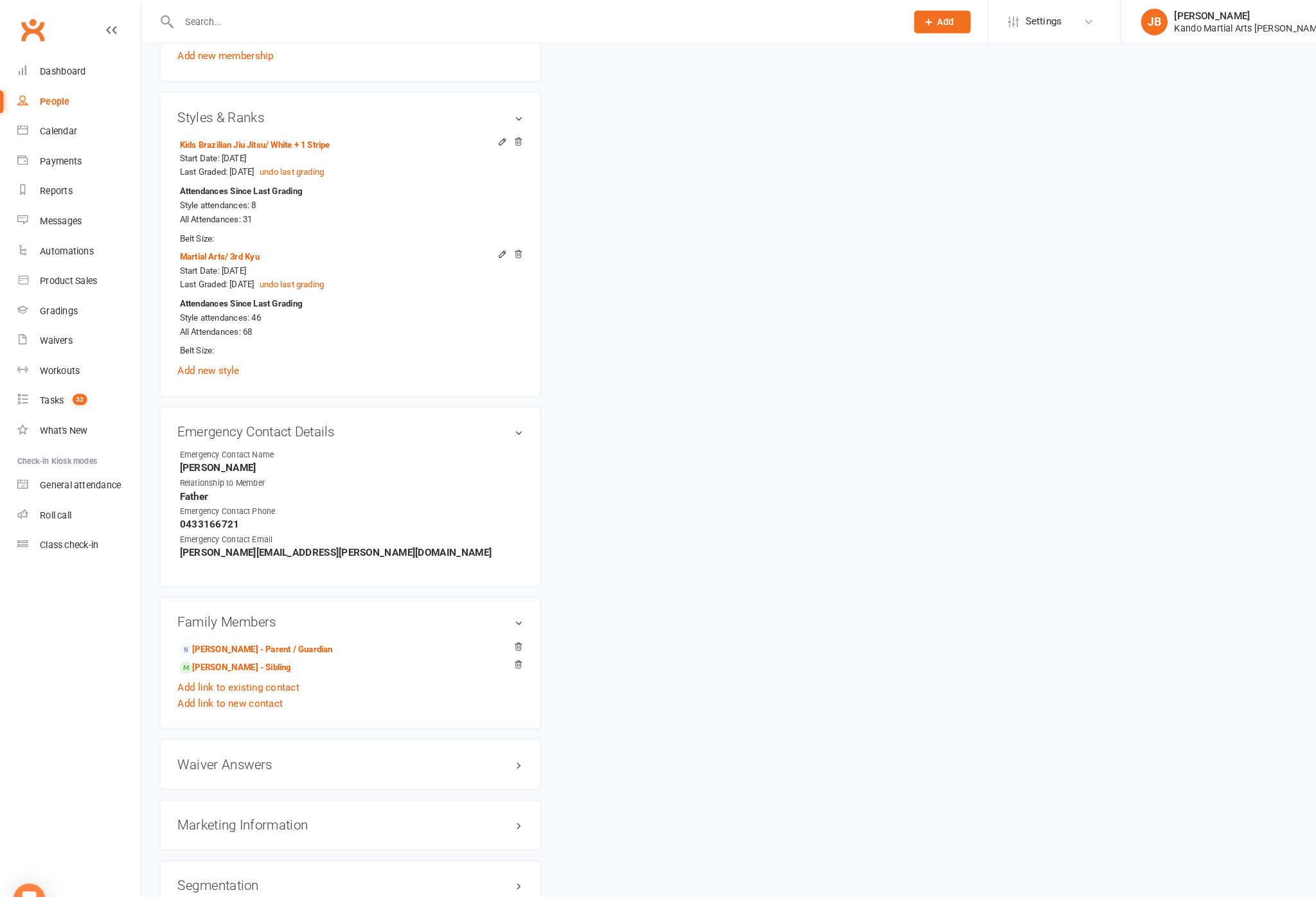
scroll to position [125, 0]
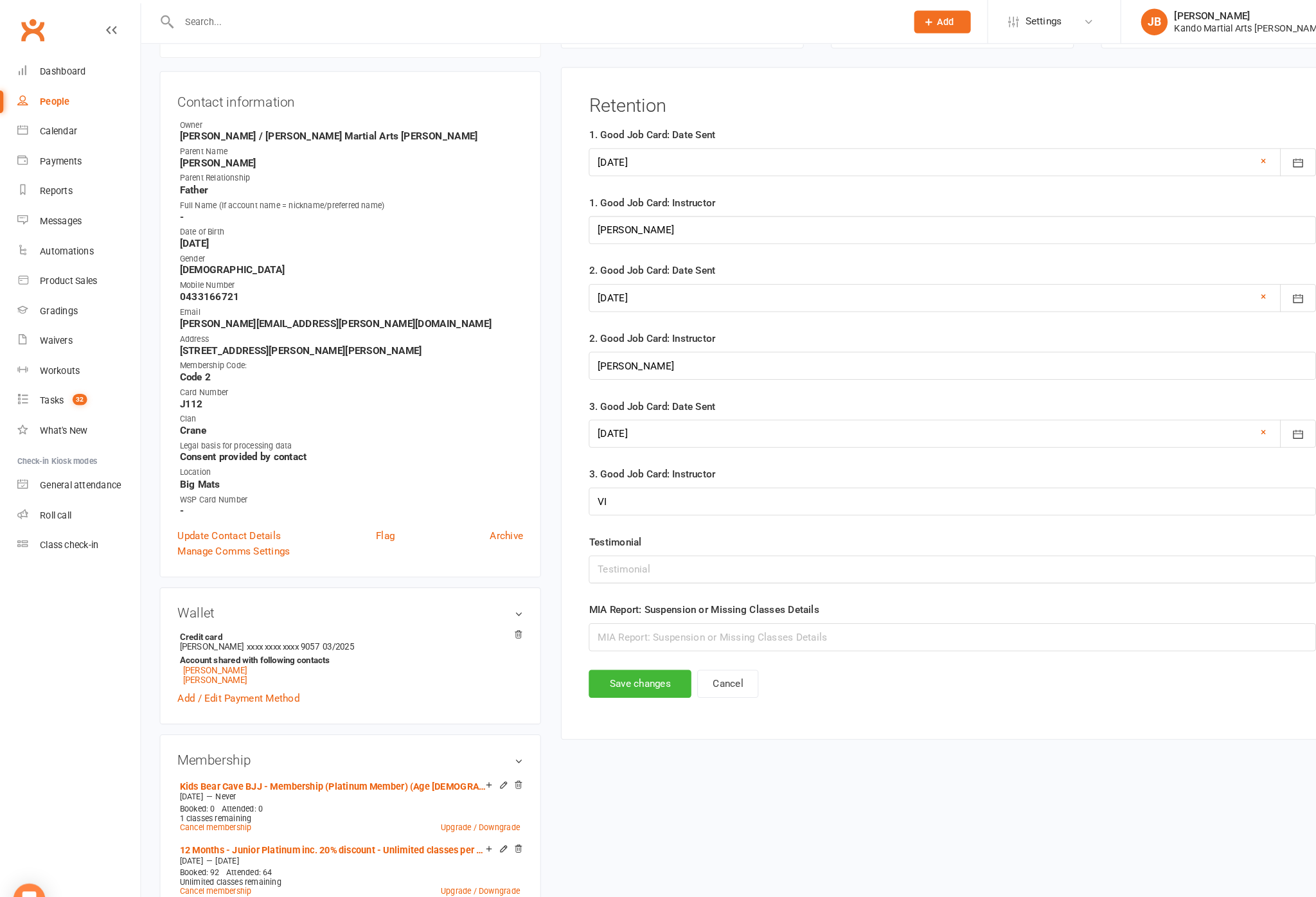
click at [626, 674] on button "Save changes" at bounding box center [618, 661] width 99 height 27
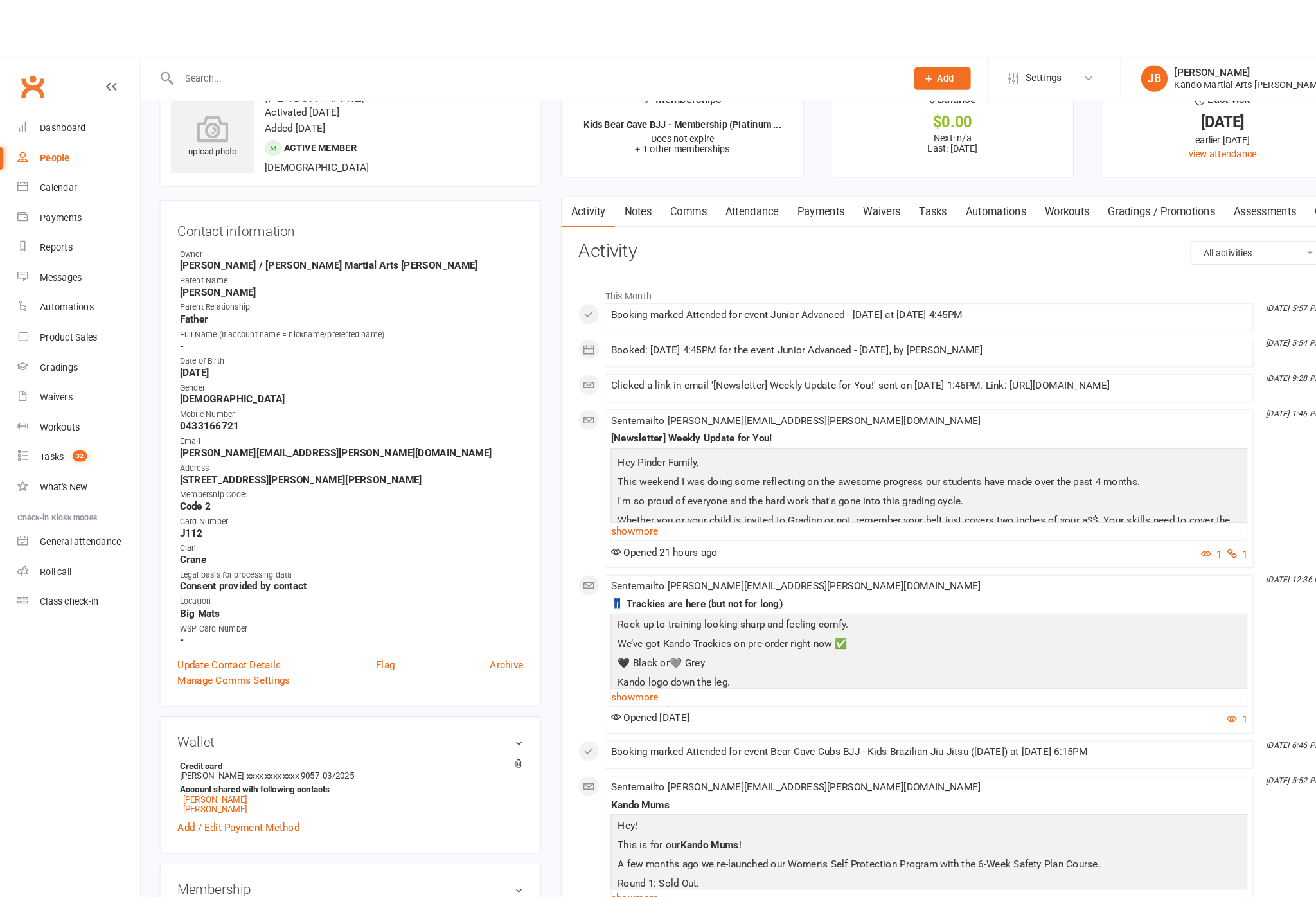
scroll to position [0, 0]
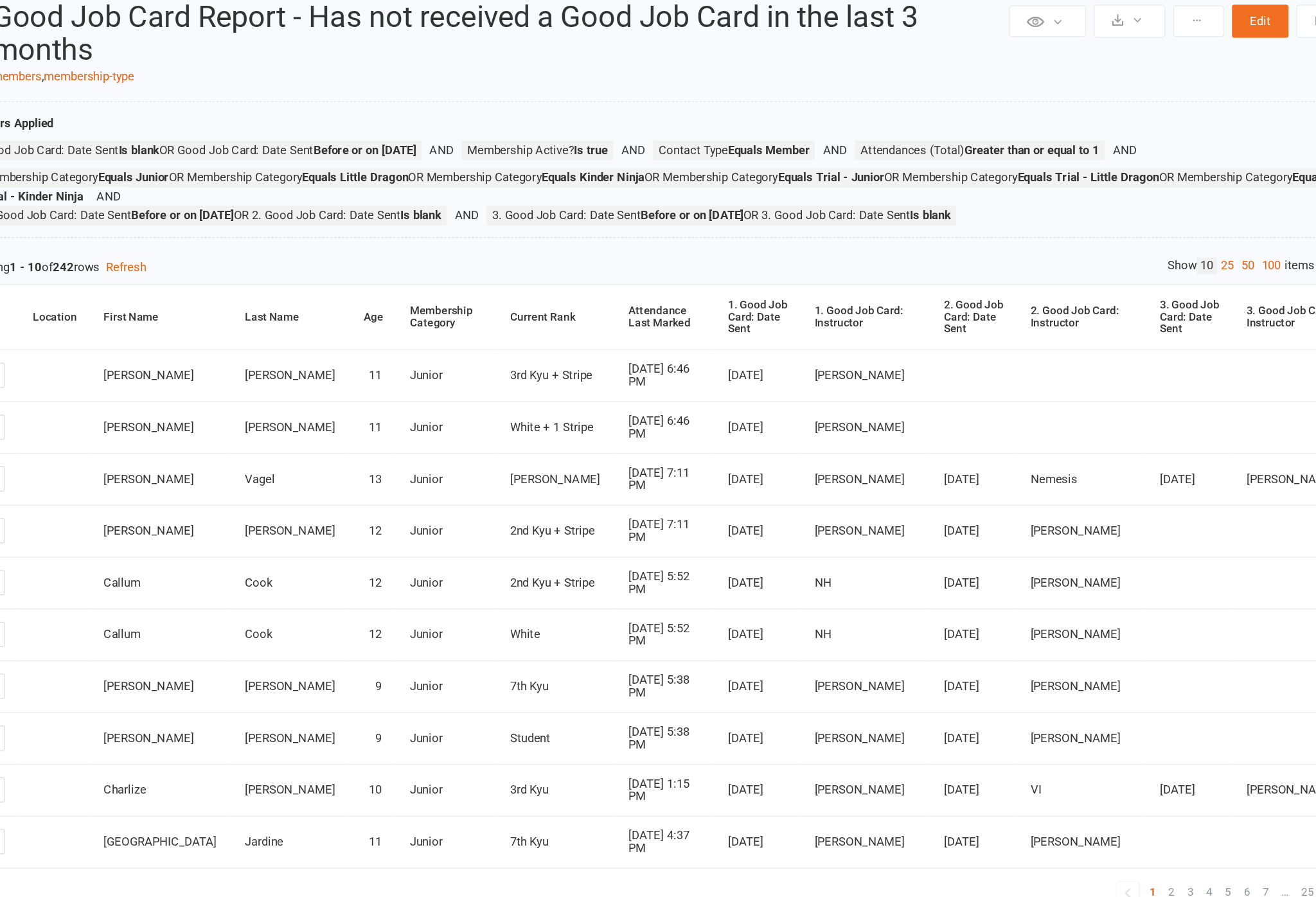
click at [1212, 281] on link "100" at bounding box center [1223, 287] width 22 height 13
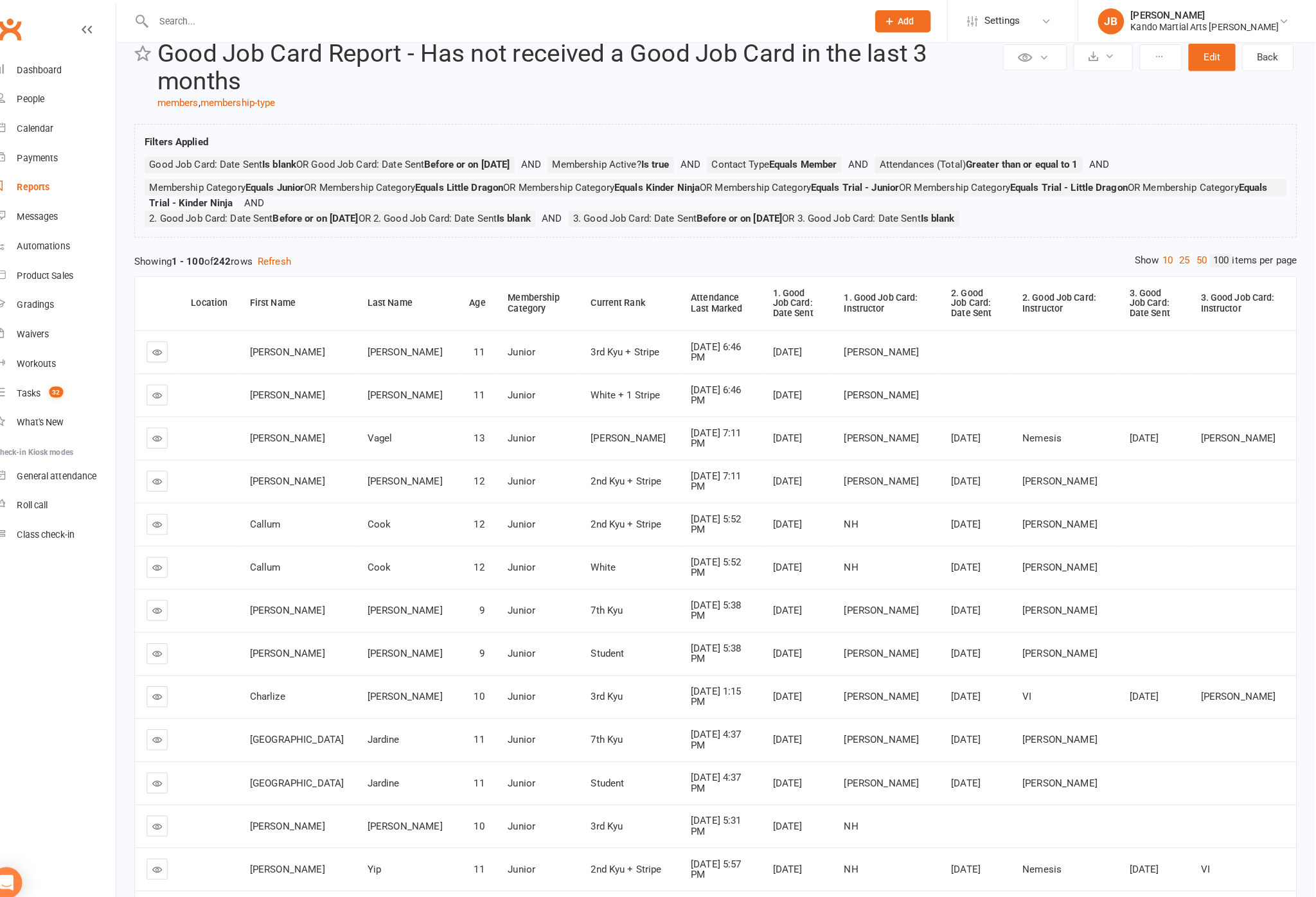
scroll to position [31, 0]
click at [702, 308] on div "Attendance Last Marked" at bounding box center [731, 297] width 59 height 20
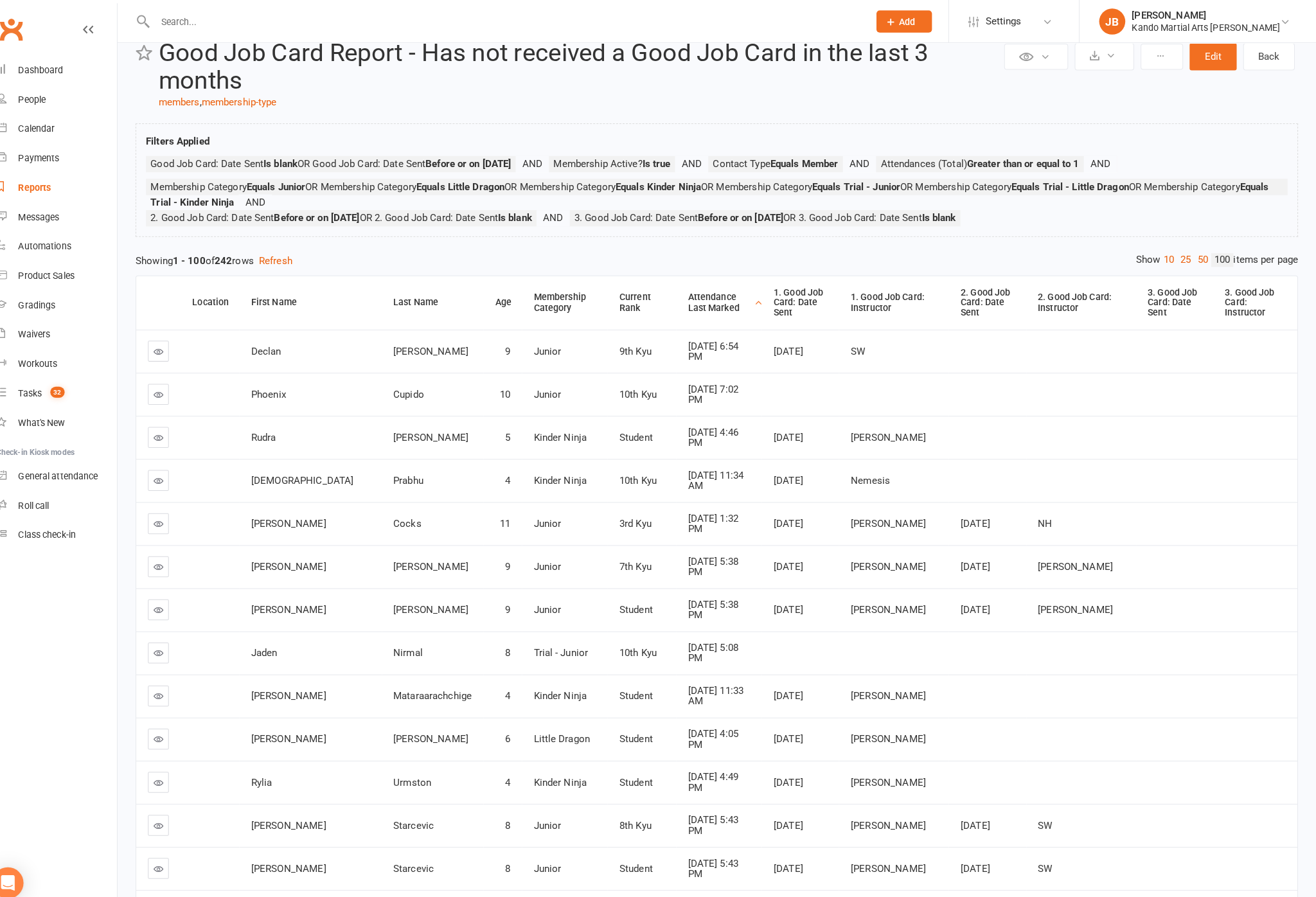
click at [698, 308] on div "Attendance Last Marked" at bounding box center [728, 297] width 62 height 20
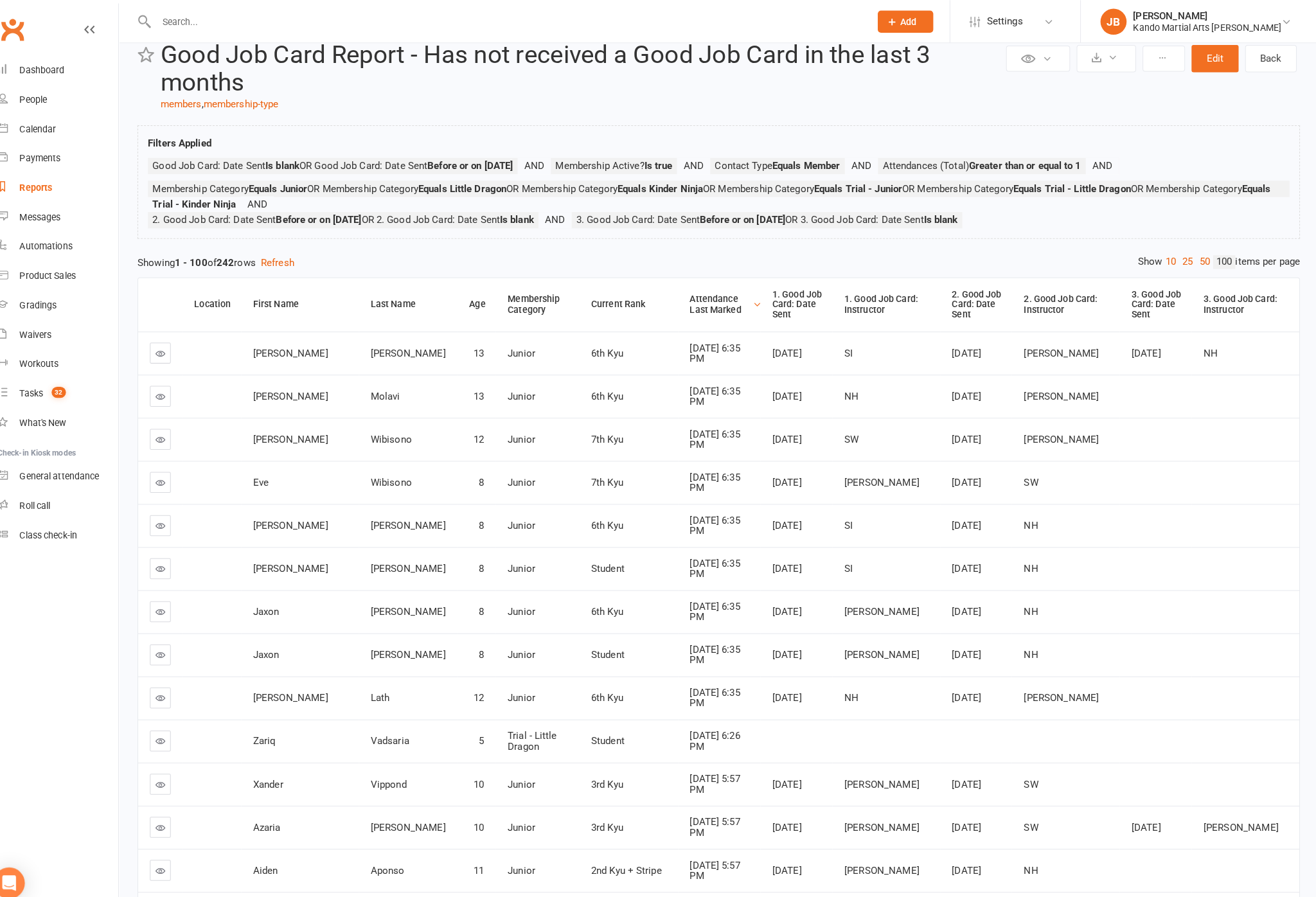
scroll to position [0, 0]
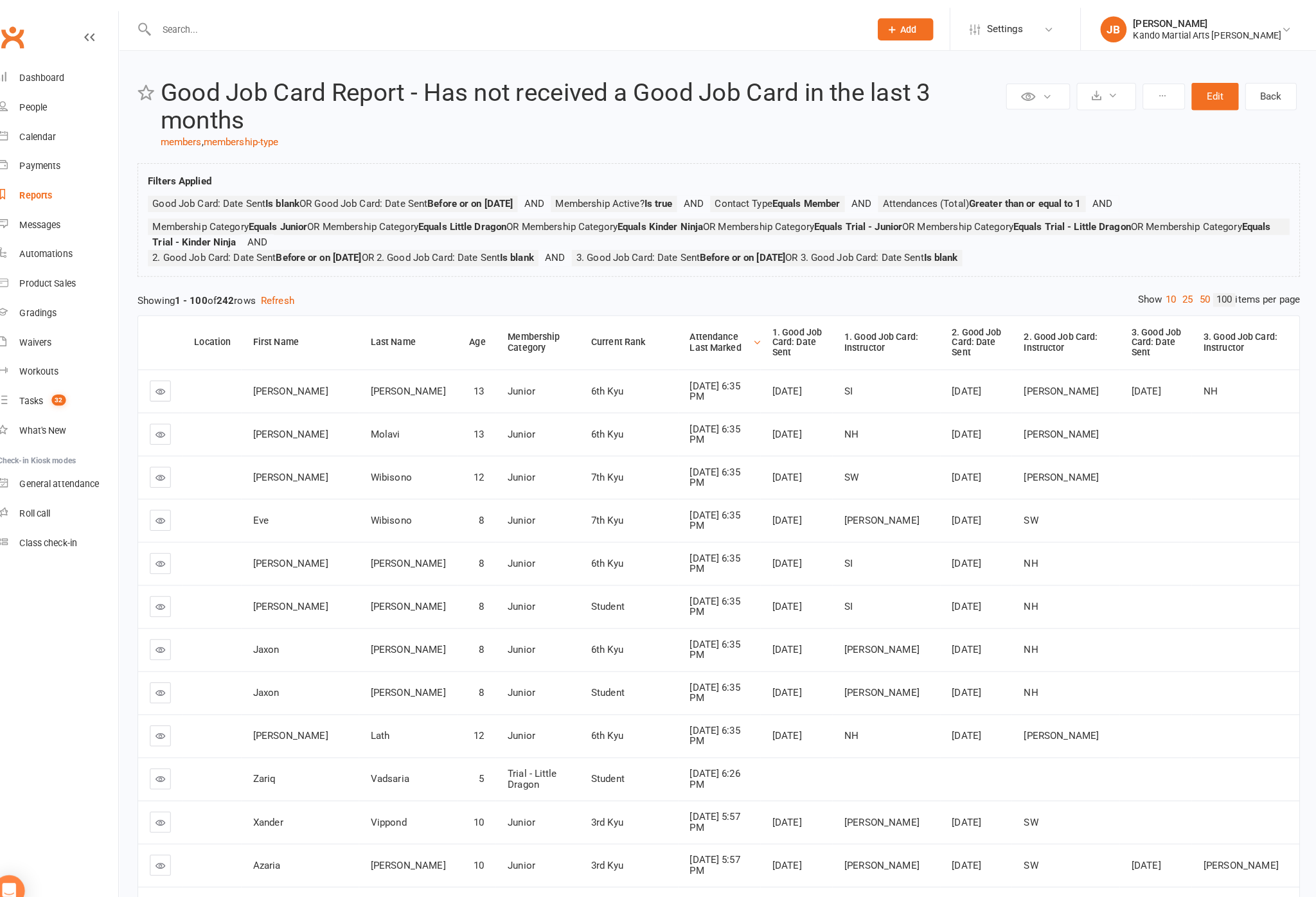
click at [362, 16] on input "text" at bounding box center [518, 21] width 697 height 18
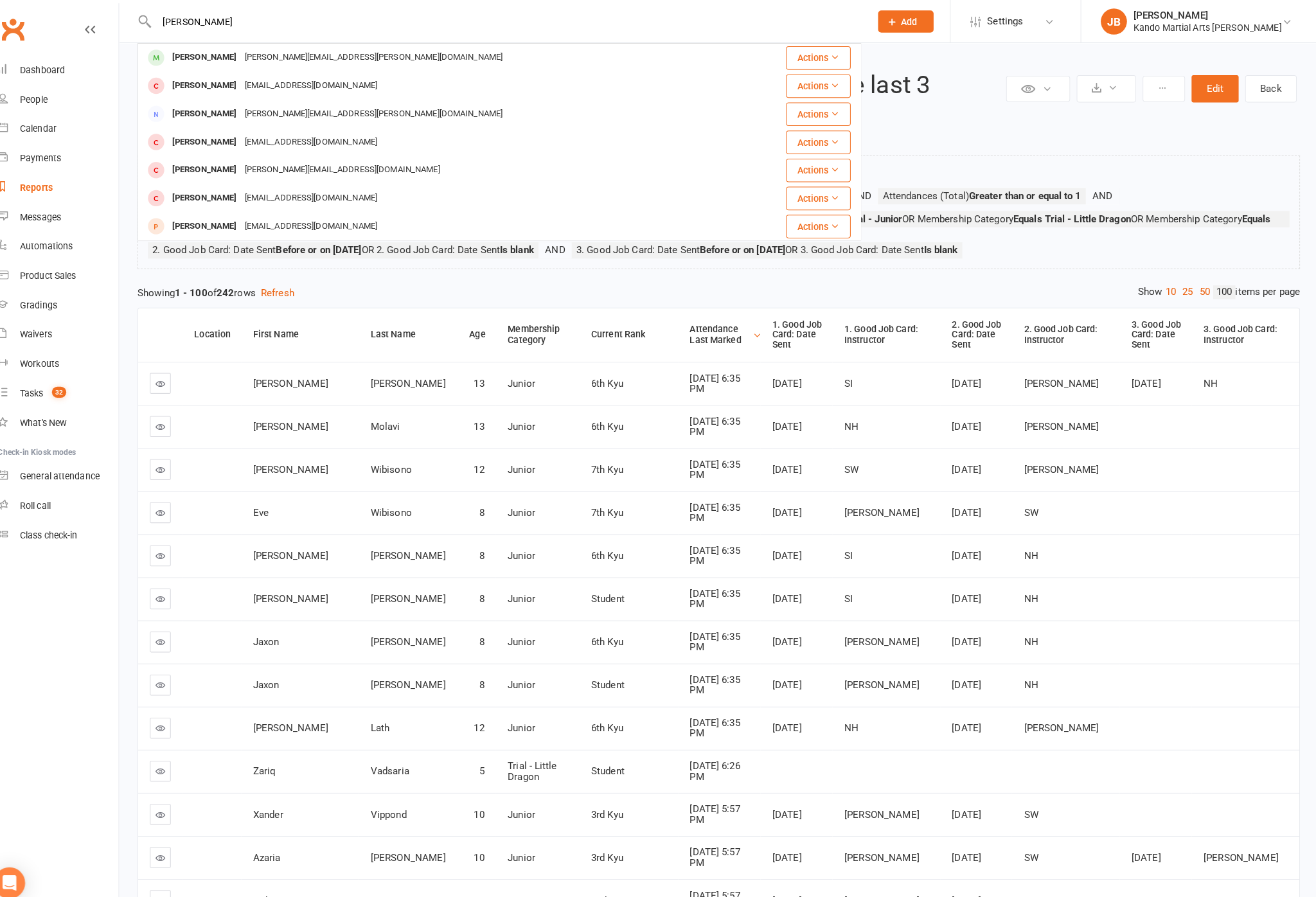
type input "[PERSON_NAME]"
click at [191, 48] on div "[PERSON_NAME]" at bounding box center [220, 57] width 71 height 19
